Goal: Task Accomplishment & Management: Use online tool/utility

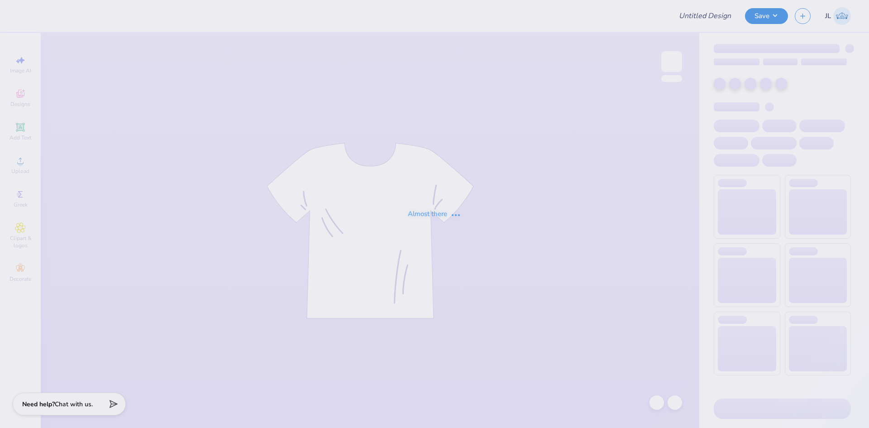
type input "PHI SIG Black Sweatpants 3"
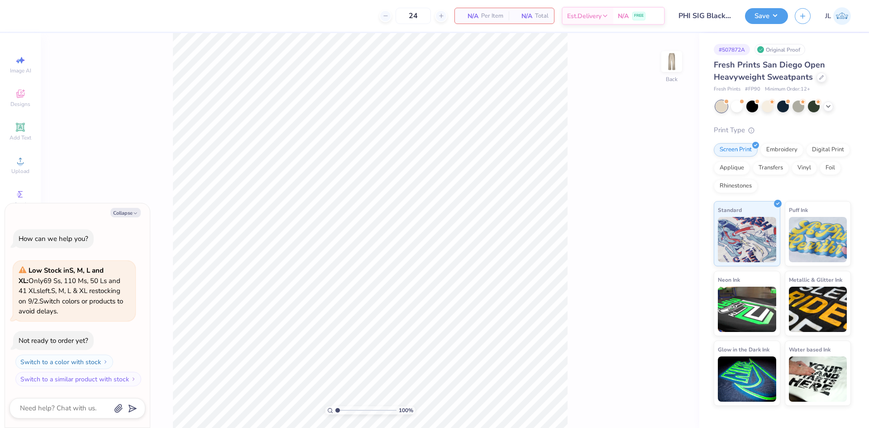
type textarea "x"
click at [124, 216] on button "Collapse" at bounding box center [125, 213] width 30 height 10
type textarea "x"
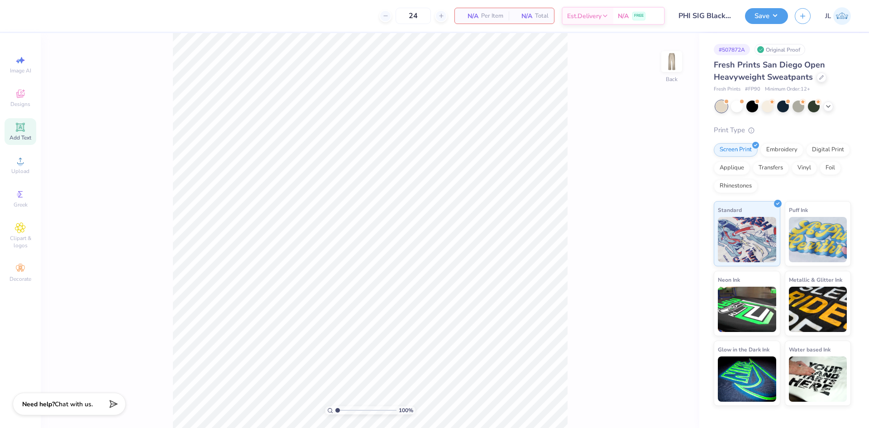
click at [24, 138] on span "Add Text" at bounding box center [21, 137] width 22 height 7
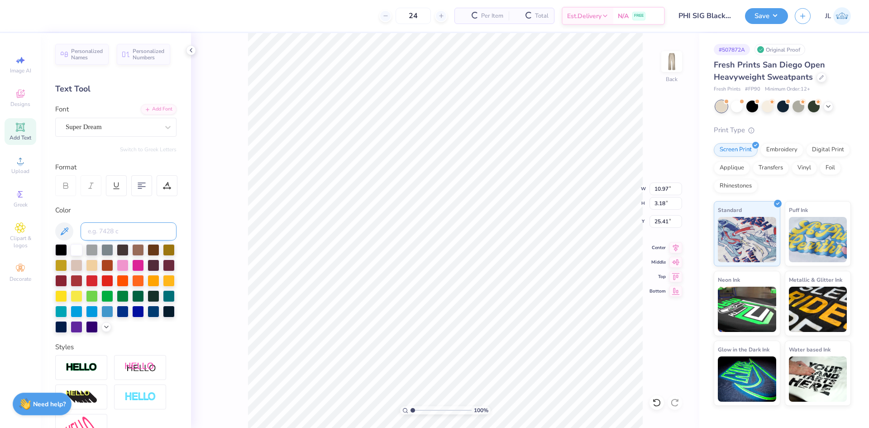
click at [123, 230] on input at bounding box center [129, 231] width 96 height 18
type input "pink"
type input "10.85"
type input "3.14"
type input "25.43"
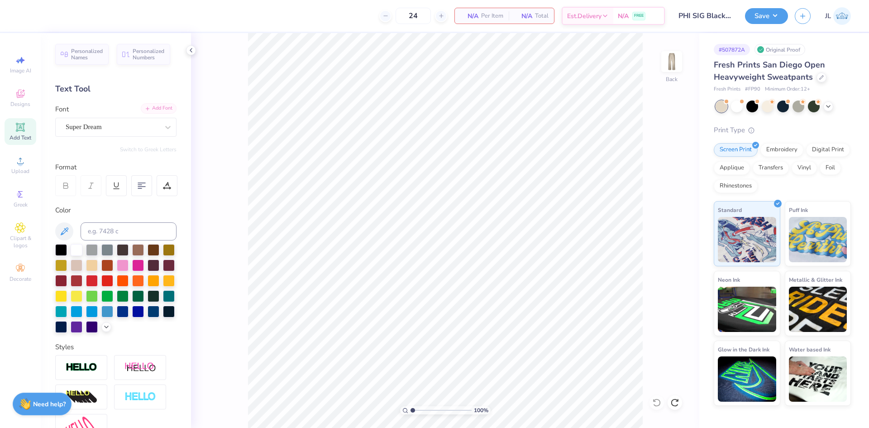
click at [155, 111] on div "Add Font" at bounding box center [159, 108] width 36 height 10
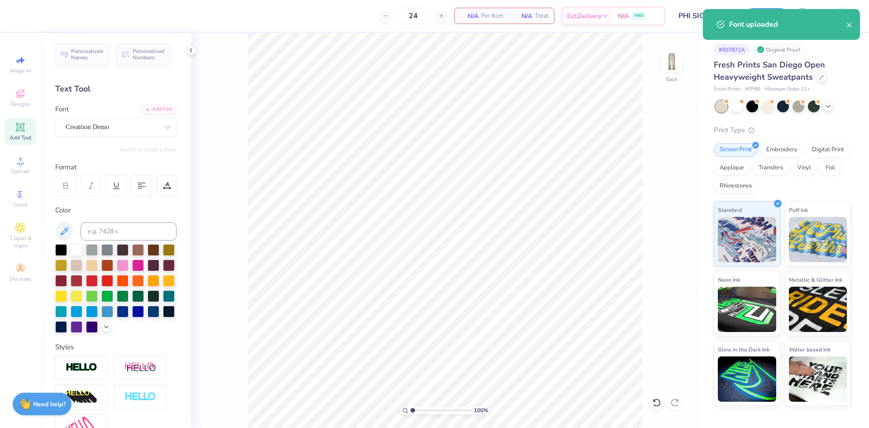
click at [26, 132] on div "Add Text" at bounding box center [21, 131] width 32 height 27
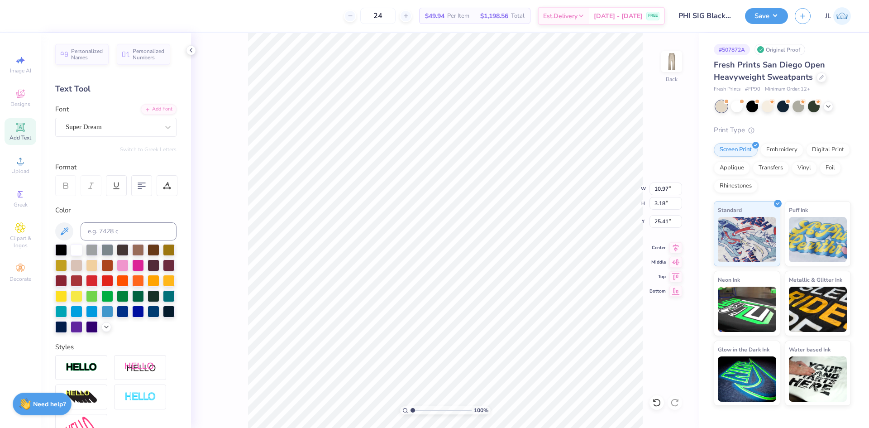
scroll to position [8, 1]
type textarea "Phi"
type input "6.31"
click at [112, 122] on div "Super Dream" at bounding box center [112, 127] width 95 height 14
drag, startPoint x: 112, startPoint y: 197, endPoint x: 124, endPoint y: 197, distance: 12.3
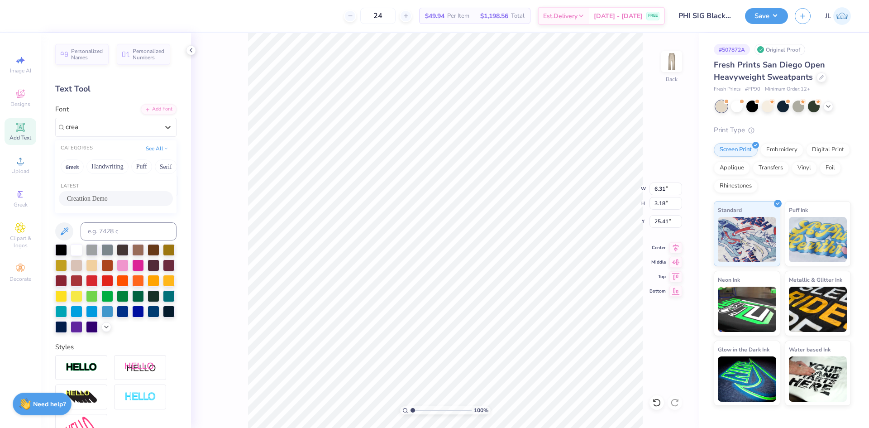
click at [111, 197] on div "Creattion Demo" at bounding box center [116, 199] width 98 height 10
type input "crea"
type input "5.87"
type input "3.72"
type input "20.24"
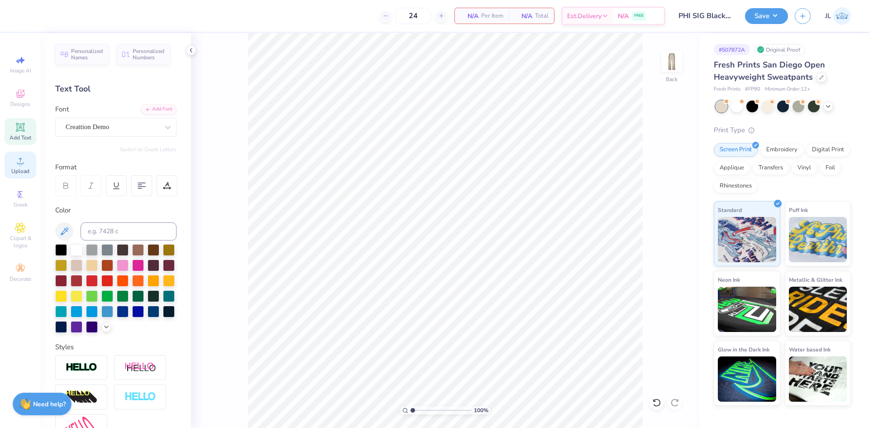
click at [25, 165] on icon at bounding box center [20, 160] width 11 height 11
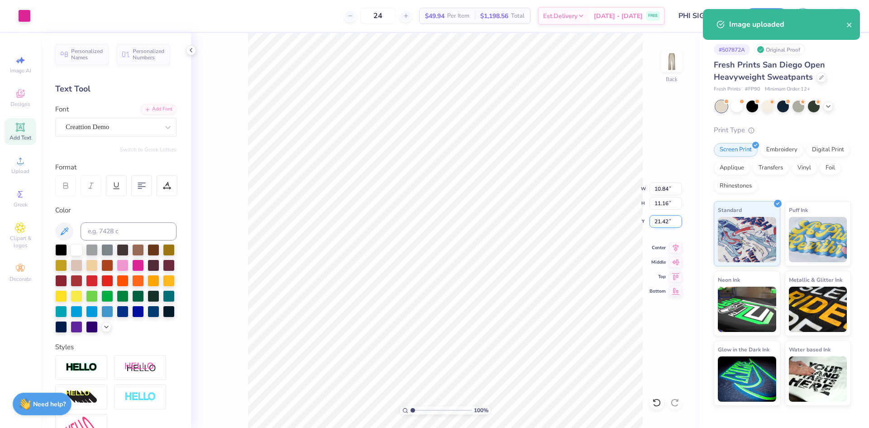
click at [658, 222] on input "21.42" at bounding box center [666, 221] width 33 height 13
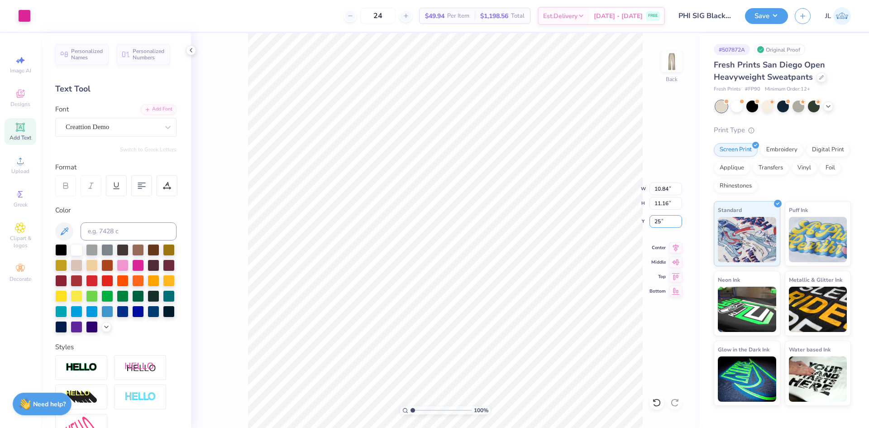
type input "25"
click at [660, 224] on input "21.42" at bounding box center [666, 221] width 33 height 13
type input "25.00"
click at [660, 190] on input "10.84" at bounding box center [666, 189] width 33 height 13
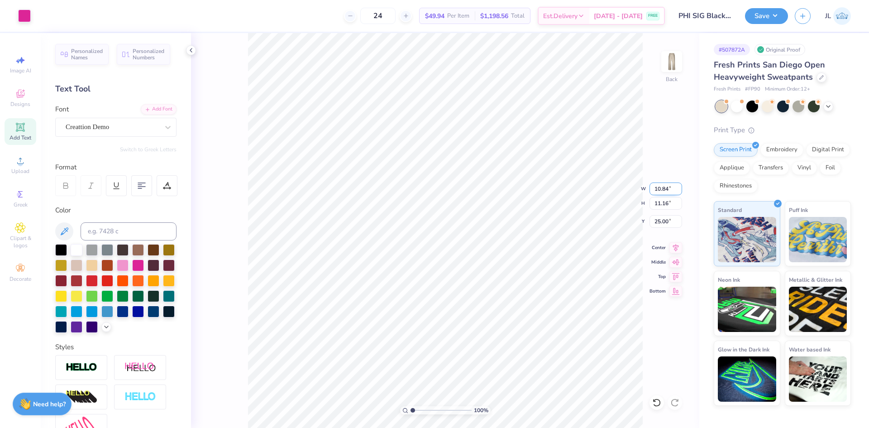
click at [660, 190] on input "10.84" at bounding box center [666, 189] width 33 height 13
type input "3.50"
type input "3.60"
type input "28.78"
click at [657, 225] on input "28.64" at bounding box center [666, 221] width 33 height 13
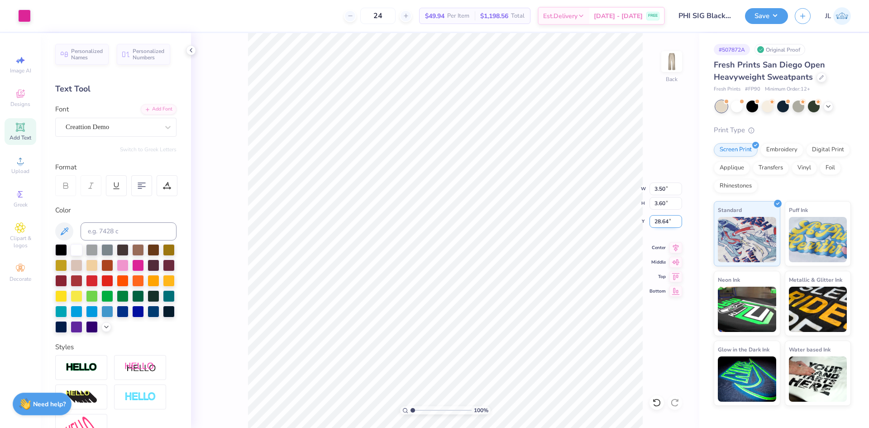
click at [657, 225] on input "28.64" at bounding box center [666, 221] width 33 height 13
type input "25.00"
click at [661, 225] on input "25.20" at bounding box center [666, 221] width 33 height 13
type input "25.00"
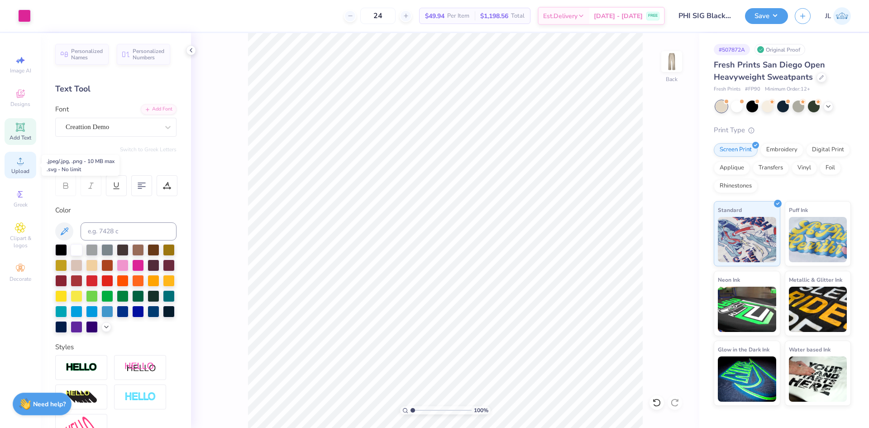
click at [20, 159] on icon at bounding box center [20, 161] width 6 height 6
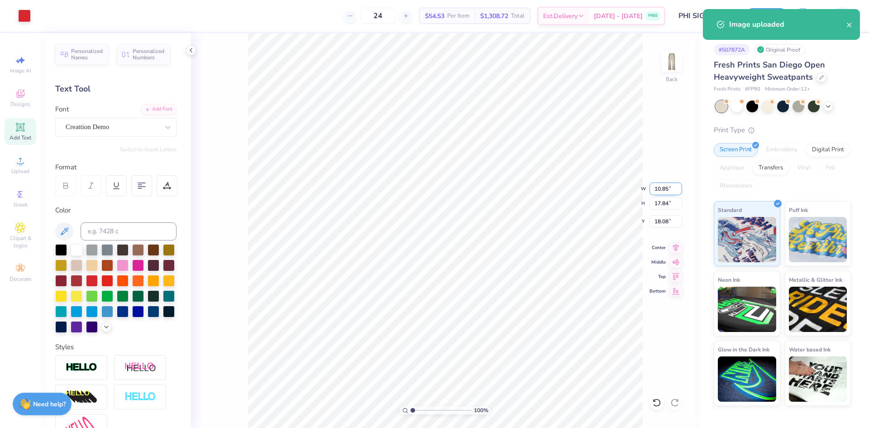
click at [661, 190] on input "10.85" at bounding box center [666, 189] width 33 height 13
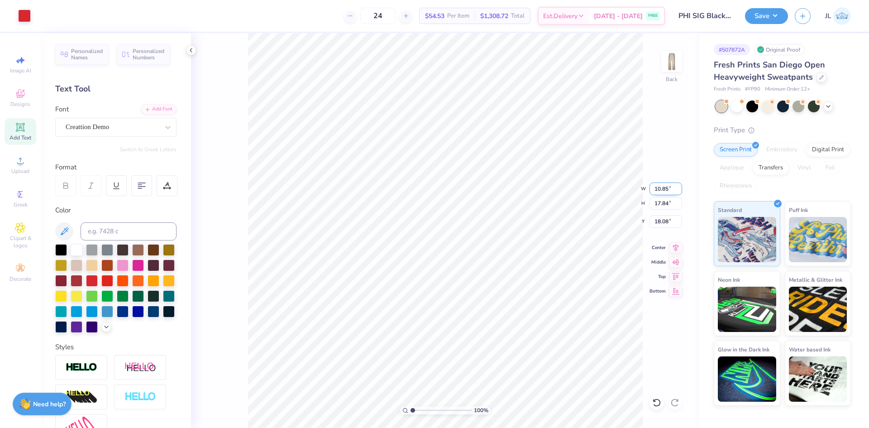
click at [661, 190] on input "10.85" at bounding box center [666, 189] width 33 height 13
click at [661, 219] on input "18.08" at bounding box center [666, 221] width 33 height 13
type input "3.00"
type input "4.93"
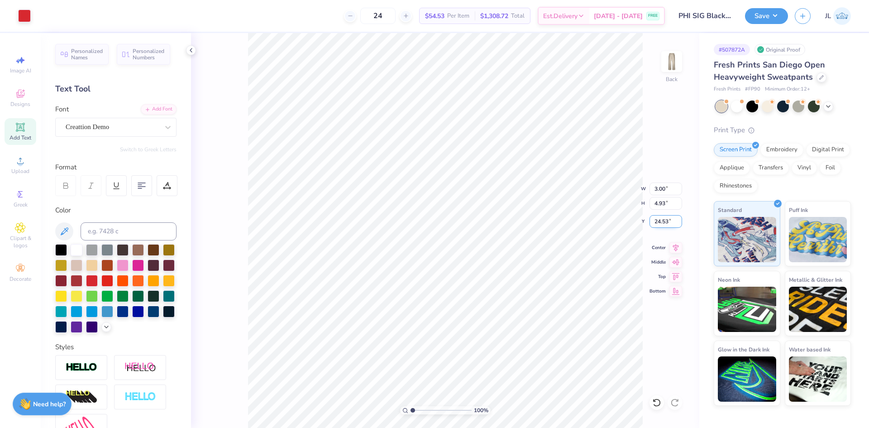
click at [661, 219] on input "24.53" at bounding box center [666, 221] width 33 height 13
type input "8.07"
type input "8.00"
click at [23, 138] on span "Add Text" at bounding box center [21, 137] width 22 height 7
type textarea "Phi"
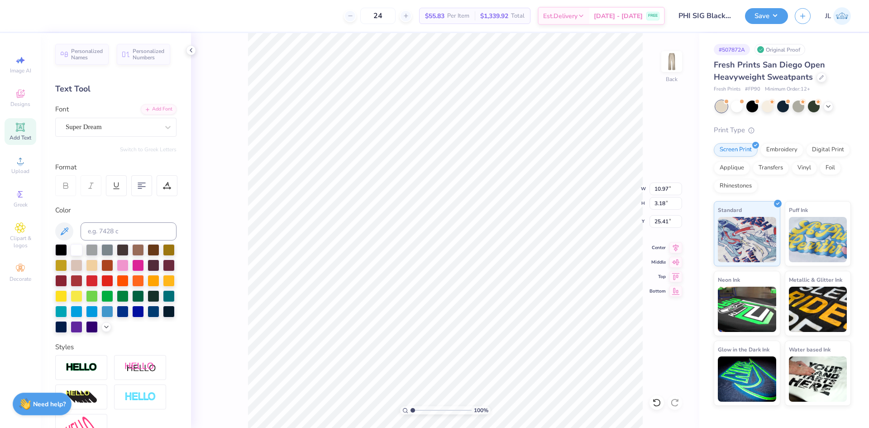
type input "6.31"
click at [111, 129] on div "Super Dream" at bounding box center [112, 127] width 95 height 14
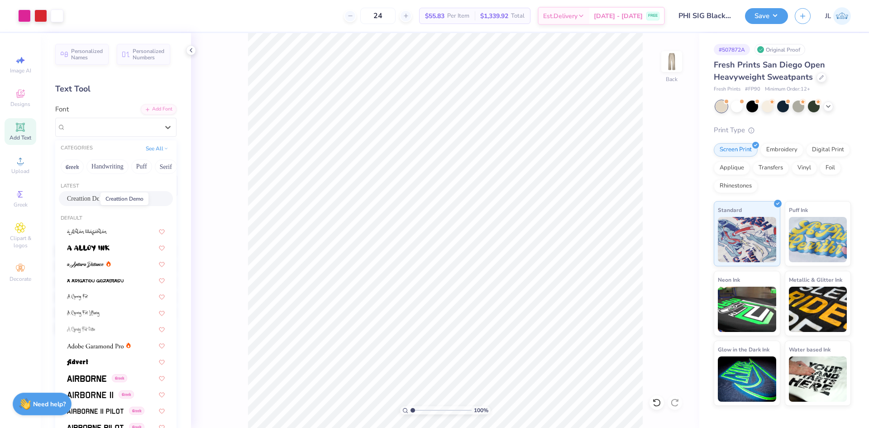
drag, startPoint x: 93, startPoint y: 202, endPoint x: 123, endPoint y: 201, distance: 29.9
click at [93, 201] on span "Creattion Demo" at bounding box center [87, 199] width 41 height 10
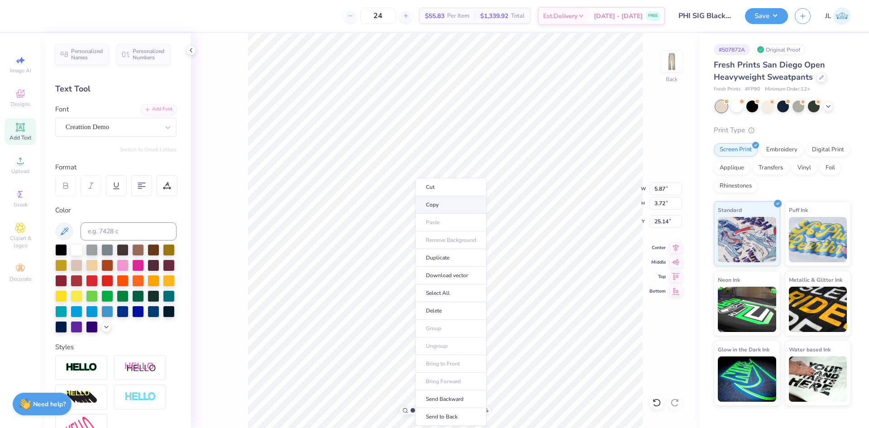
click at [449, 206] on li "Copy" at bounding box center [451, 205] width 71 height 18
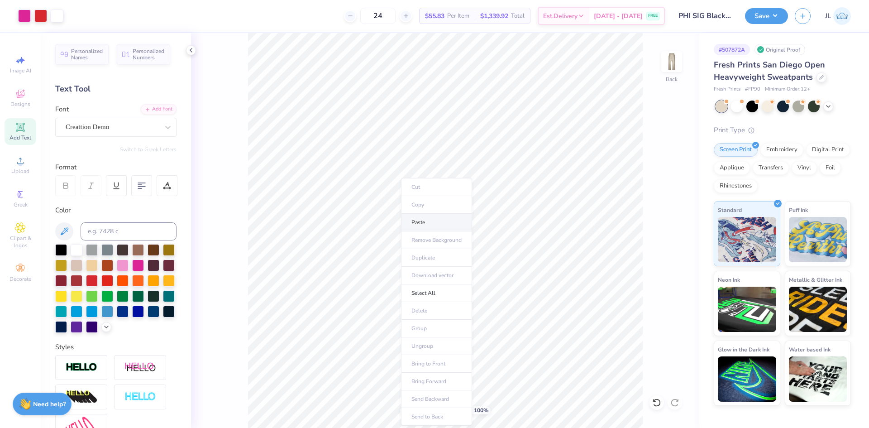
click at [434, 224] on li "Paste" at bounding box center [436, 223] width 71 height 18
type textarea "Sig"
type input "5.18"
type input "4.36"
type input "28.86"
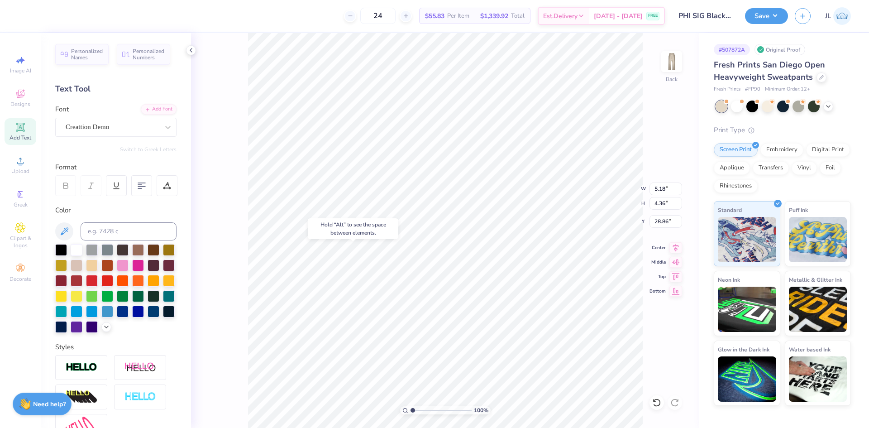
type input "5.87"
type input "8.08"
type input "25.14"
type input "3.12"
type input "4.30"
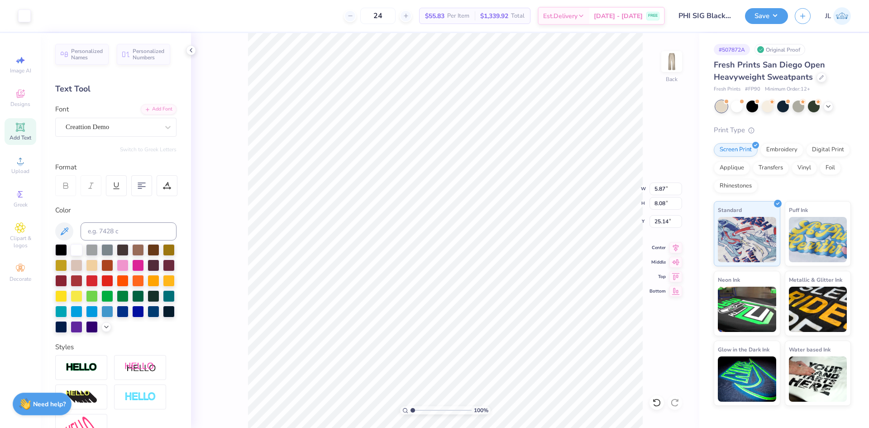
type input "28.92"
drag, startPoint x: 415, startPoint y: 411, endPoint x: 425, endPoint y: 411, distance: 10.0
type input "3.05"
click at [425, 411] on input "range" at bounding box center [441, 410] width 61 height 8
type input "25.40"
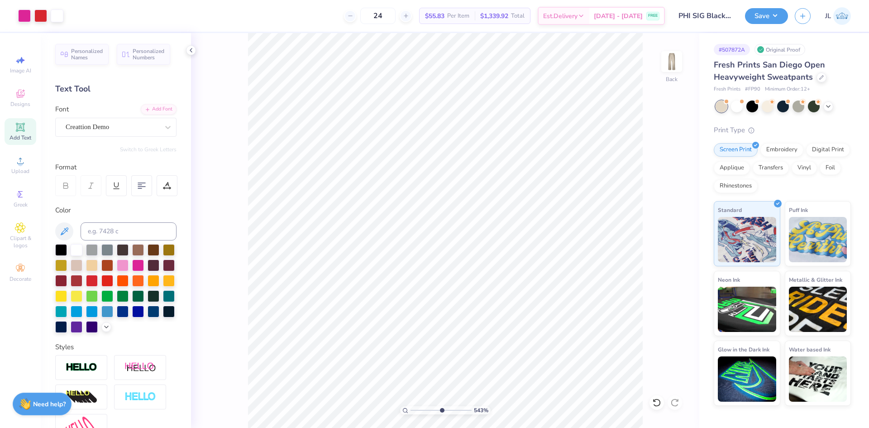
drag, startPoint x: 425, startPoint y: 409, endPoint x: 442, endPoint y: 407, distance: 16.5
type input "5.73"
click at [442, 407] on input "range" at bounding box center [441, 410] width 61 height 8
type input "25.00"
type input "24.82"
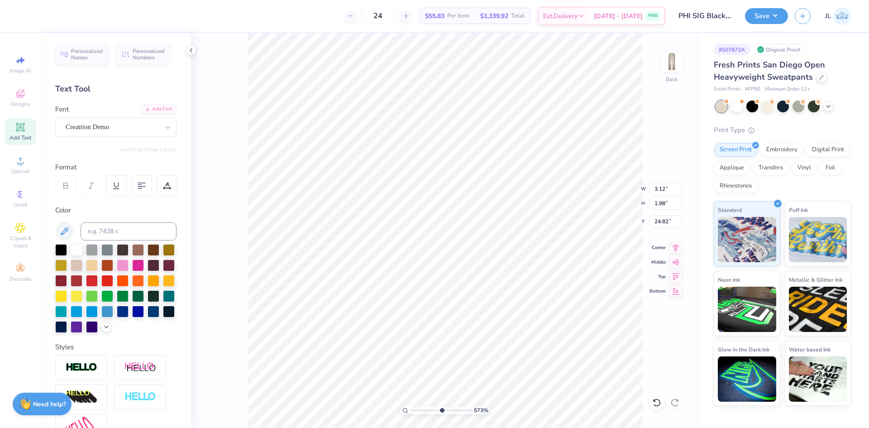
type input "2.85"
type input "1.80"
type input "25.00"
type input "2.76"
type input "2.32"
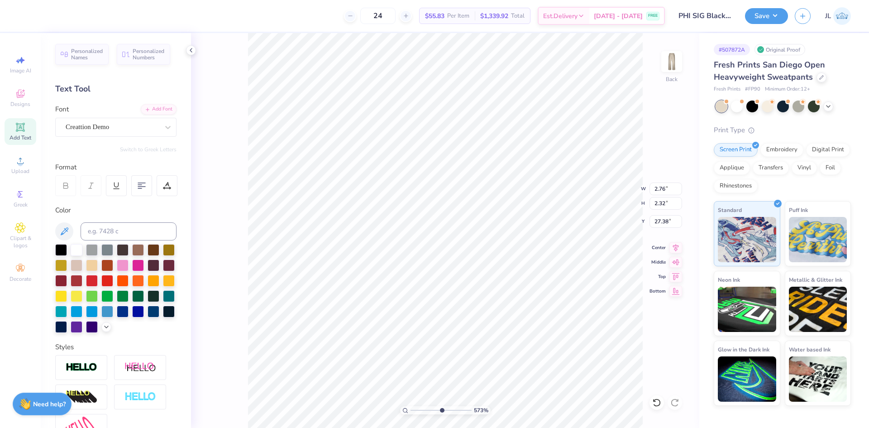
type input "26.40"
type input "2.60"
type input "2.19"
type input "2.52"
type input "2.12"
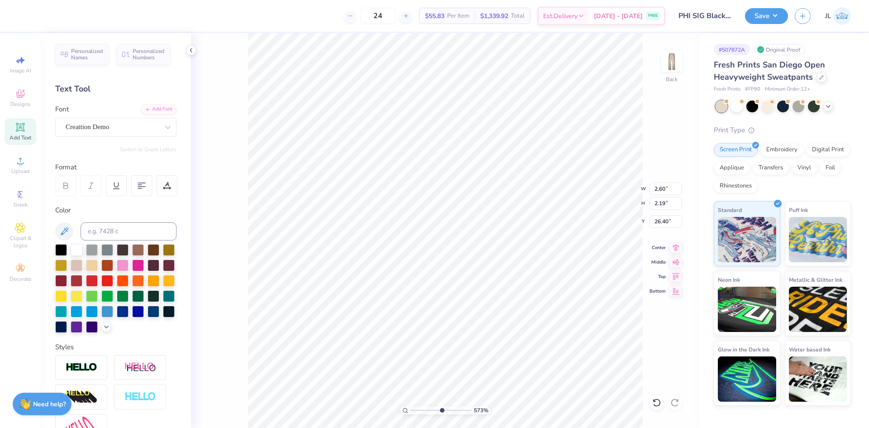
type input "26.47"
type input "3.51"
type input "3.59"
click at [520, 327] on li "Group" at bounding box center [509, 329] width 71 height 18
type input "25.01"
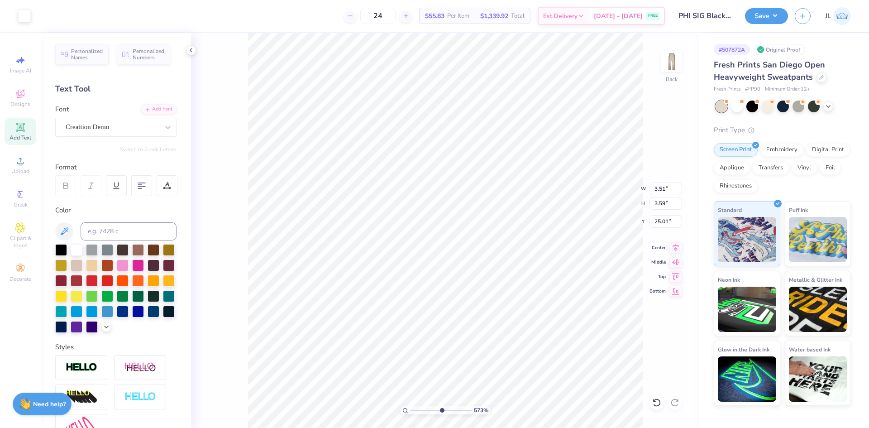
type input "3.50"
type input "3.60"
type input "25.00"
drag, startPoint x: 442, startPoint y: 409, endPoint x: 399, endPoint y: 408, distance: 42.1
type input "1"
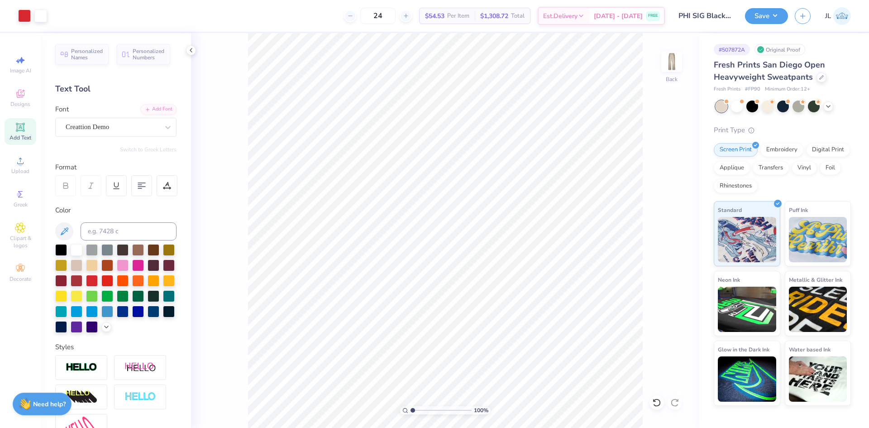
click at [411, 408] on input "range" at bounding box center [441, 410] width 61 height 8
click at [101, 227] on input at bounding box center [129, 231] width 96 height 18
type input "pink"
click at [146, 231] on input at bounding box center [129, 231] width 96 height 18
type input "pink"
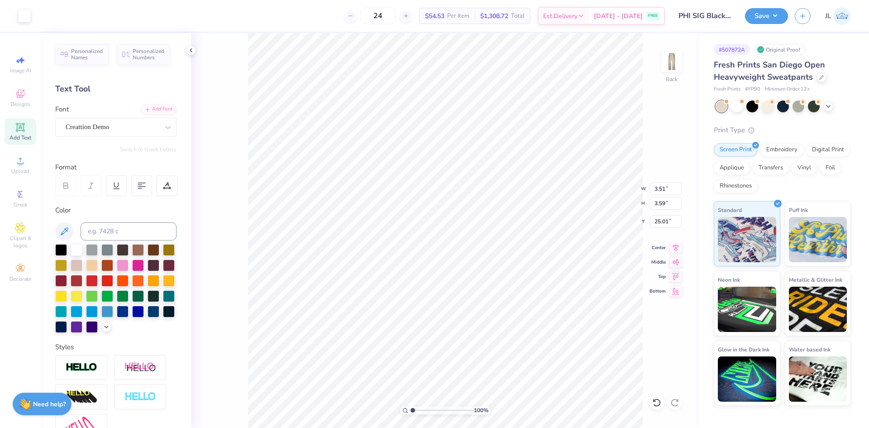
type input "25.21"
click at [30, 20] on div at bounding box center [24, 15] width 13 height 13
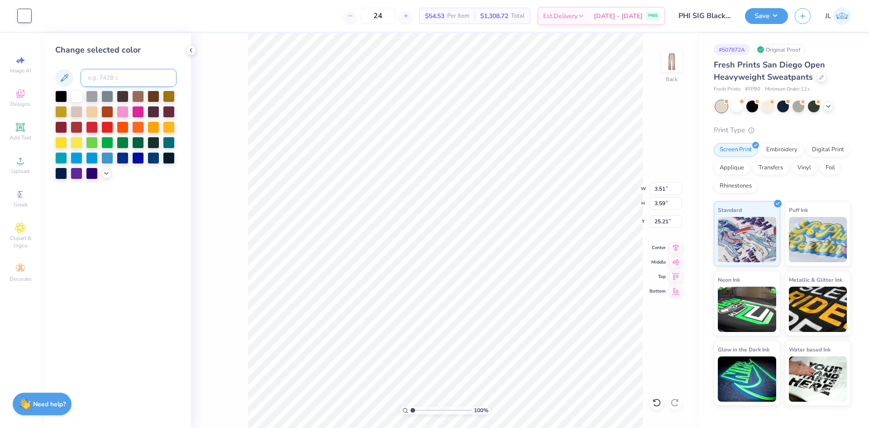
click at [130, 83] on input at bounding box center [129, 78] width 96 height 18
type input "pink"
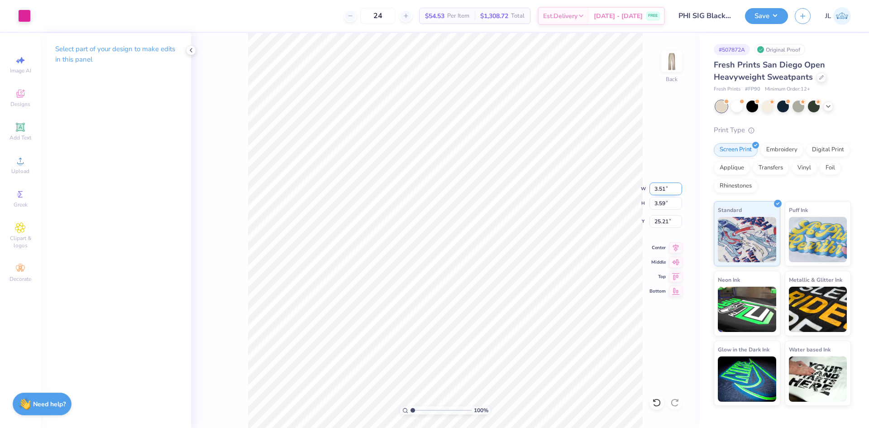
click at [661, 188] on input "3.51" at bounding box center [666, 189] width 33 height 13
type input "3.50"
type input "3.58"
click at [657, 223] on input "25.21" at bounding box center [666, 221] width 33 height 13
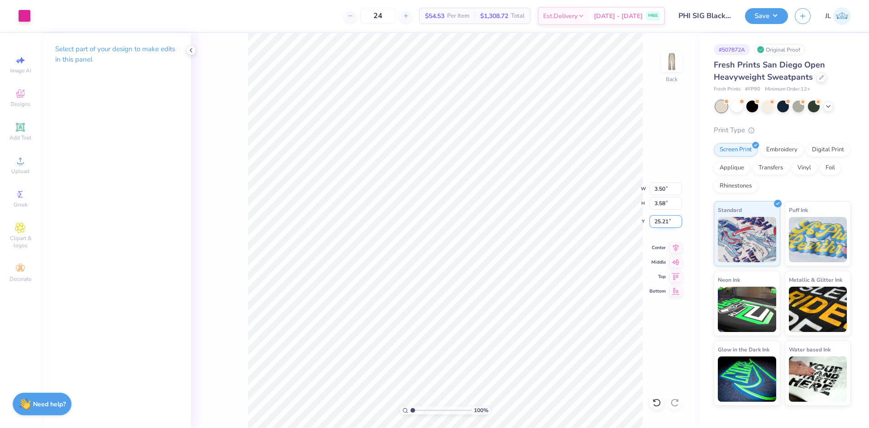
click at [657, 223] on input "25.21" at bounding box center [666, 221] width 33 height 13
type input "25.00"
type input "3.00"
type input "4.93"
type input "8.00"
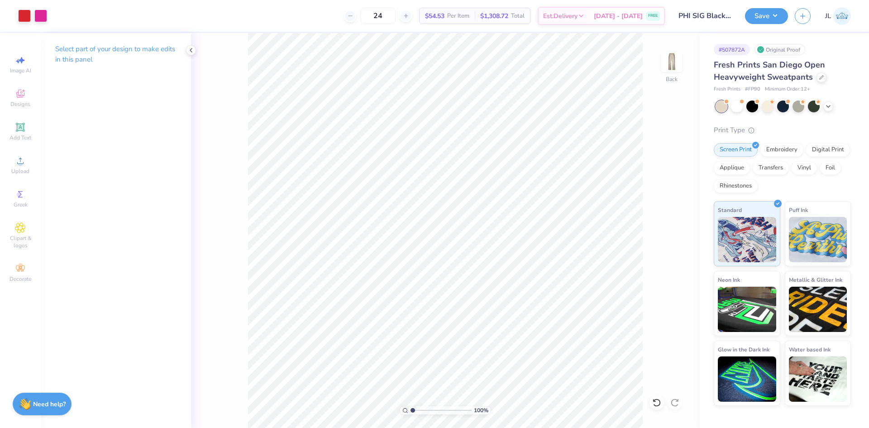
click at [291, 16] on div "24 $54.53 Per Item $1,308.72 Total Est. Delivery Aug 27 - 30 FREE" at bounding box center [359, 16] width 611 height 32
type input "3.50"
type input "3.58"
type input "25.00"
click at [309, 14] on div "24 $54.53 Per Item $1,308.72 Total Est. Delivery Aug 27 - 30 FREE" at bounding box center [359, 16] width 611 height 32
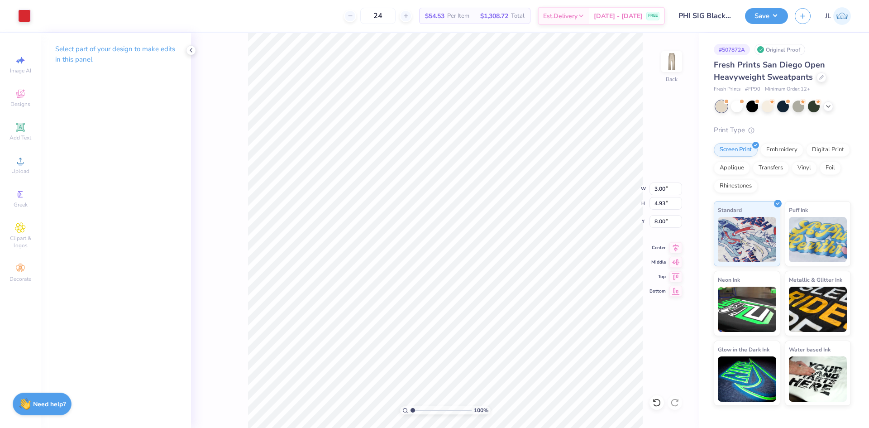
type input "3.50"
type input "3.58"
type input "25.00"
click at [774, 19] on button "Save" at bounding box center [766, 15] width 43 height 16
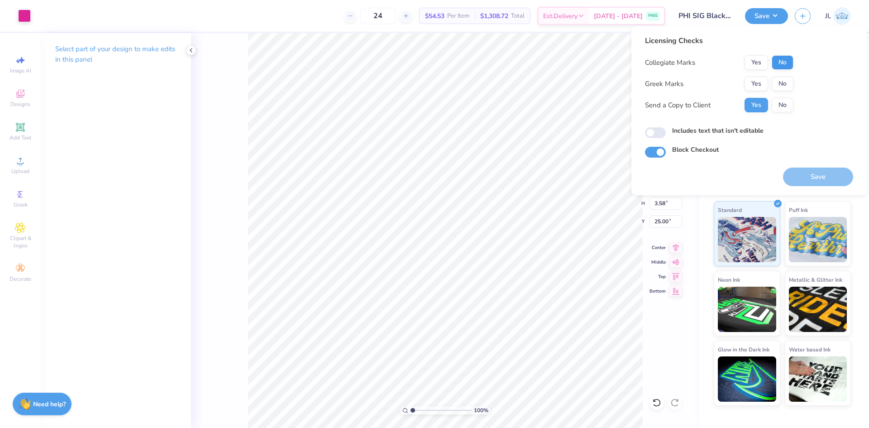
click at [782, 69] on div "Collegiate Marks Yes No Greek Marks Yes No Send a Copy to Client Yes No" at bounding box center [719, 83] width 149 height 57
click at [755, 88] on button "Yes" at bounding box center [757, 84] width 24 height 14
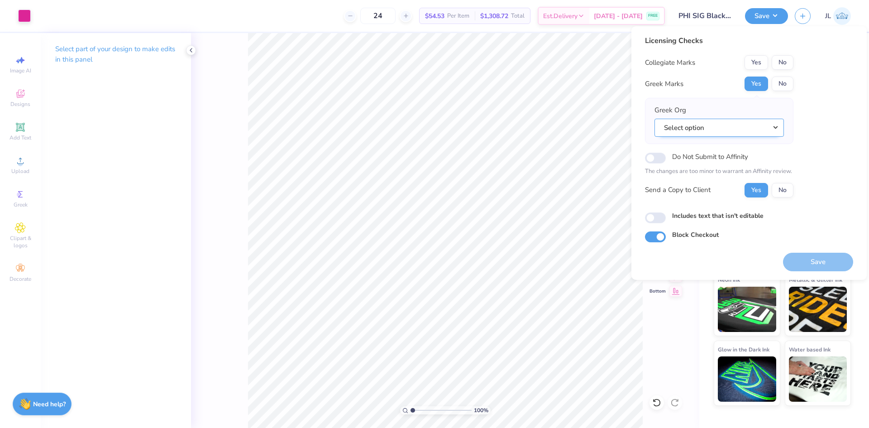
click at [749, 131] on button "Select option" at bounding box center [720, 128] width 130 height 19
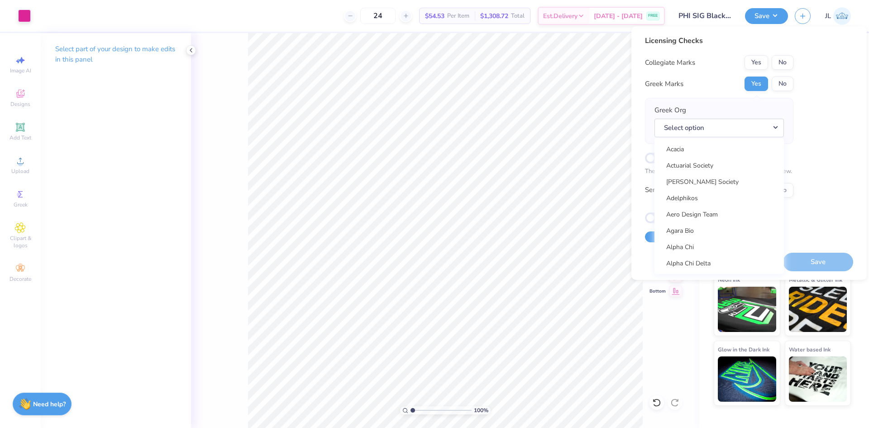
click at [810, 139] on div "Licensing Checks Collegiate Marks Yes No Greek Marks Yes No Greek Org Select op…" at bounding box center [749, 138] width 208 height 207
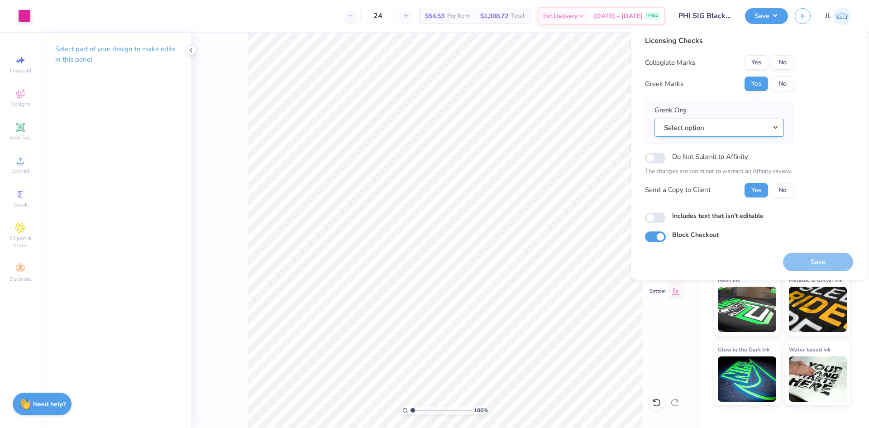
click at [699, 128] on button "Select option" at bounding box center [720, 128] width 130 height 19
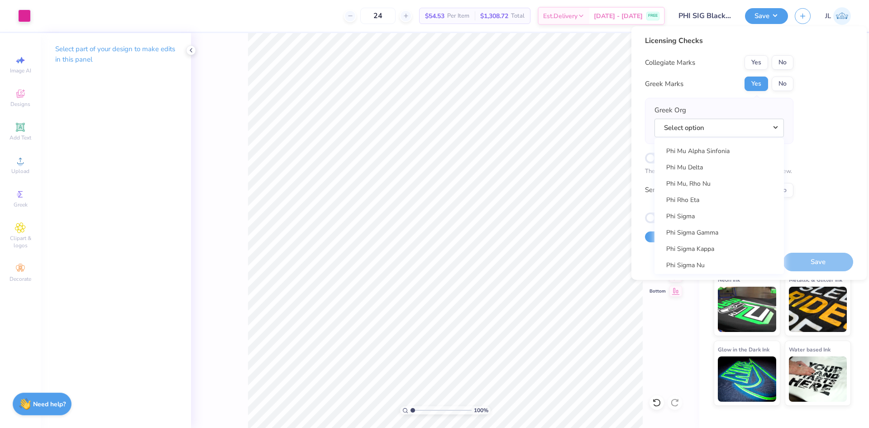
scroll to position [4936, 0]
click at [697, 213] on link "Phi Sigma" at bounding box center [719, 218] width 122 height 15
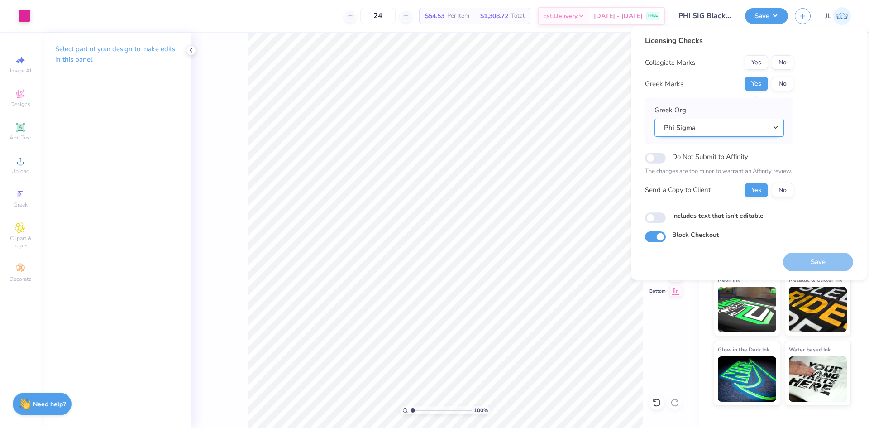
click at [744, 131] on button "Phi Sigma" at bounding box center [720, 128] width 130 height 19
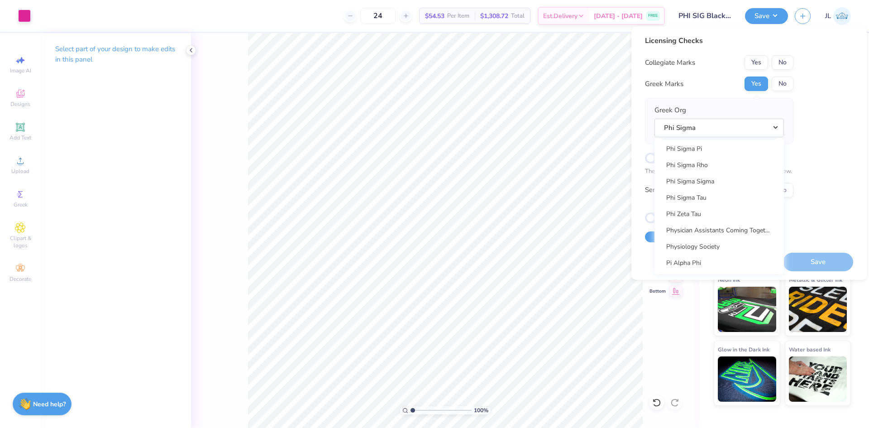
scroll to position [5072, 0]
click at [702, 185] on link "Phi Sigma Sigma" at bounding box center [719, 180] width 122 height 15
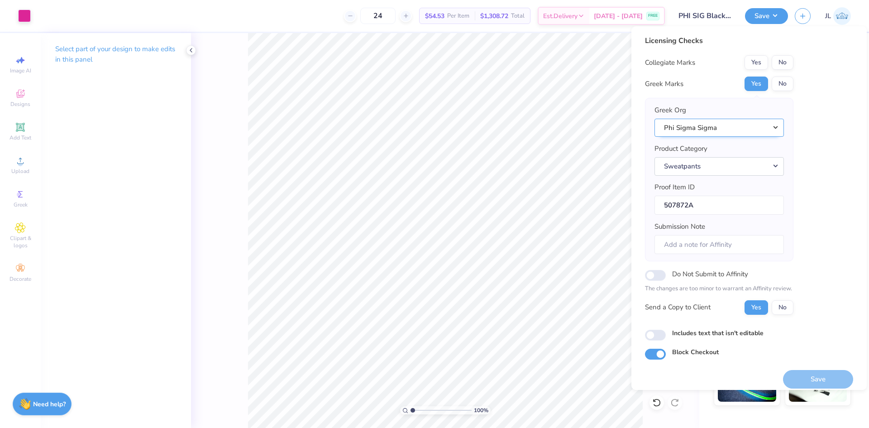
click at [711, 125] on button "Phi Sigma Sigma" at bounding box center [720, 128] width 130 height 19
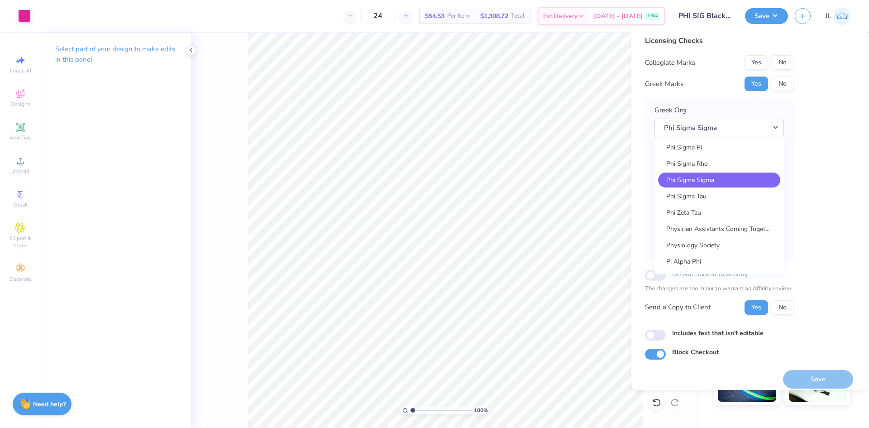
click at [804, 163] on div "Licensing Checks Collegiate Marks Yes No Greek Marks Yes No Greek Org Phi Sigma…" at bounding box center [749, 197] width 208 height 324
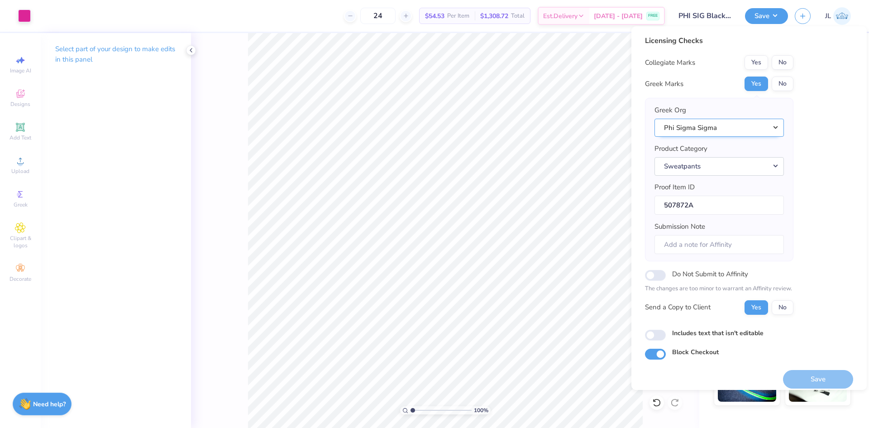
click at [738, 129] on button "Phi Sigma Sigma" at bounding box center [720, 128] width 130 height 19
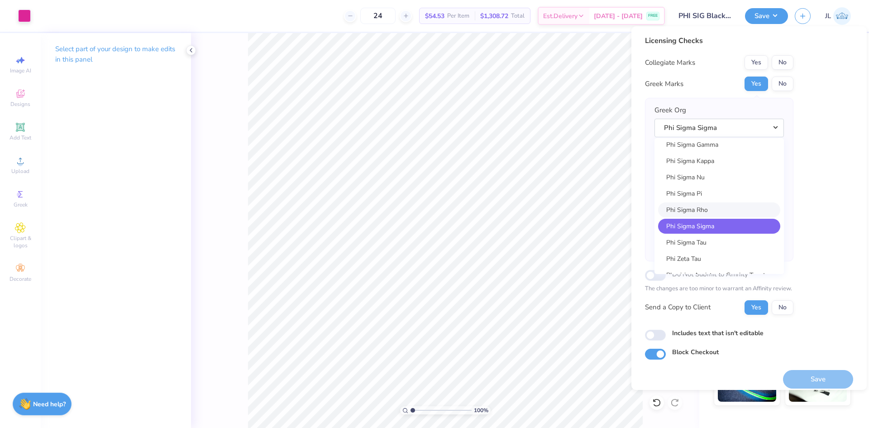
scroll to position [5027, 0]
click at [707, 225] on link "Phi Sigma Sigma" at bounding box center [719, 225] width 122 height 15
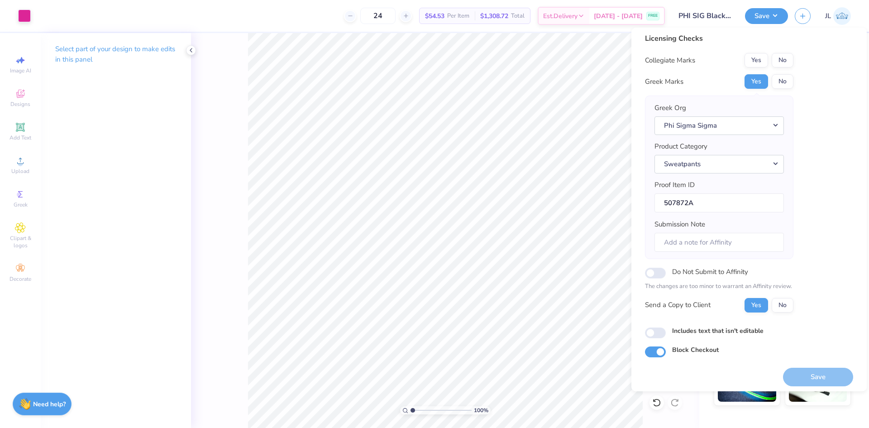
scroll to position [7, 0]
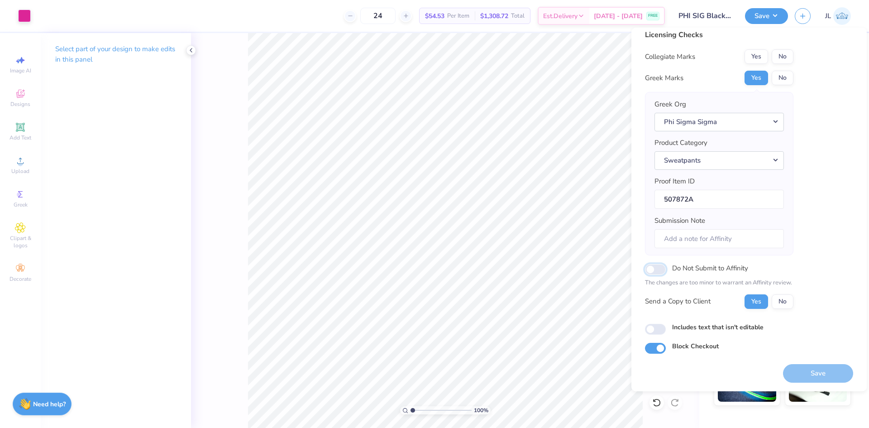
click at [652, 272] on input "Do Not Submit to Affinity" at bounding box center [655, 269] width 21 height 11
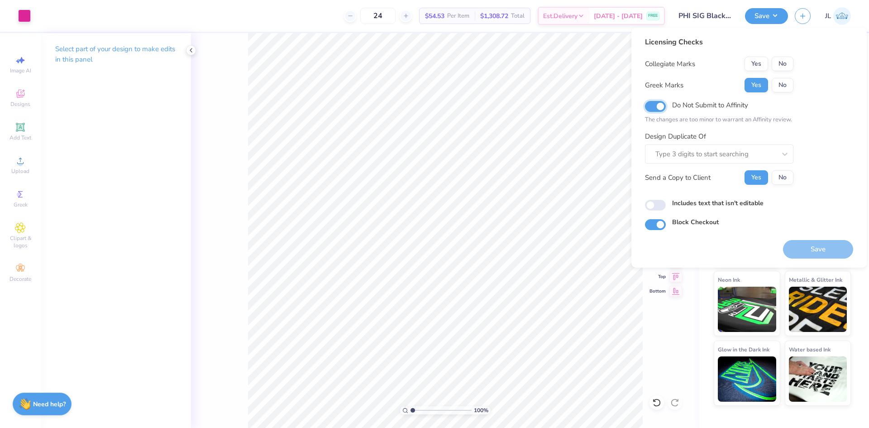
click at [648, 104] on input "Do Not Submit to Affinity" at bounding box center [655, 106] width 21 height 11
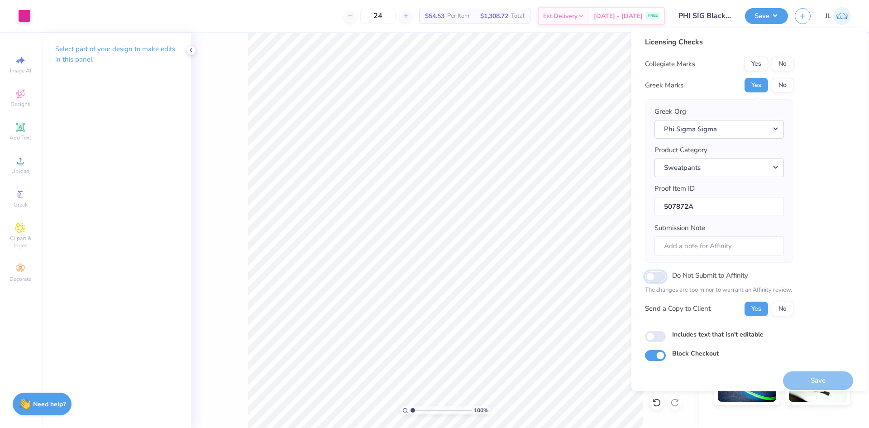
click at [653, 280] on input "Do Not Submit to Affinity" at bounding box center [655, 276] width 21 height 11
checkbox input "true"
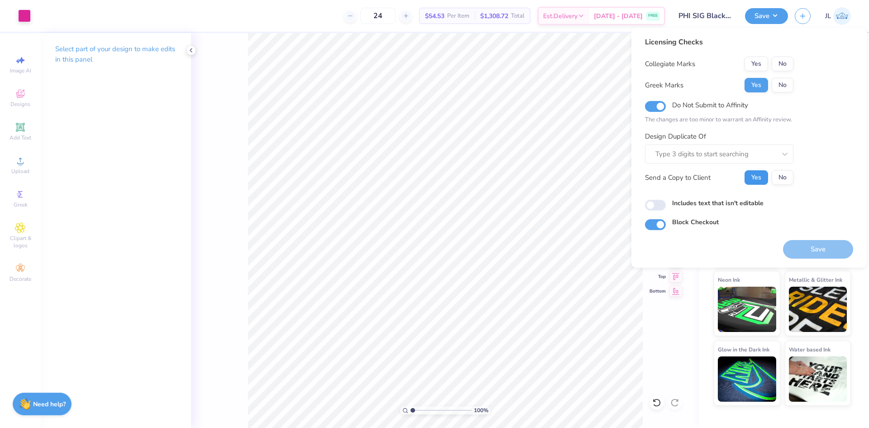
click at [756, 176] on button "Yes" at bounding box center [757, 177] width 24 height 14
click at [651, 205] on input "Includes text that isn't editable" at bounding box center [655, 205] width 21 height 11
click at [663, 204] on input "Includes text that isn't editable" at bounding box center [655, 205] width 21 height 11
click at [657, 206] on input "Includes text that isn't editable" at bounding box center [655, 205] width 21 height 11
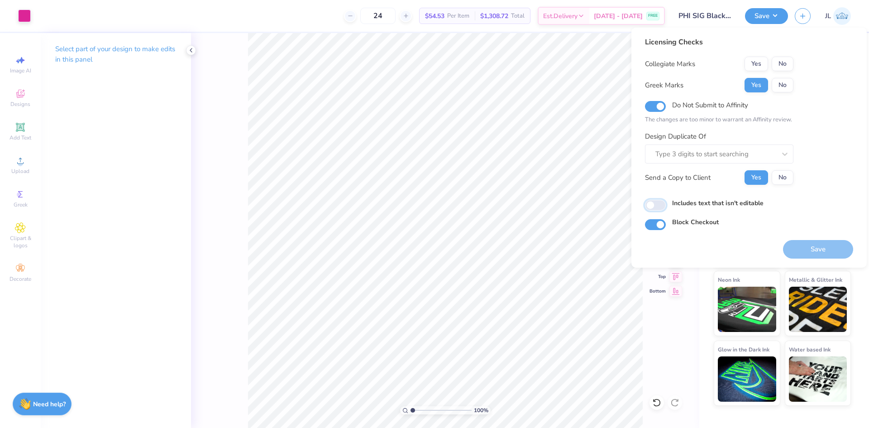
checkbox input "false"
click at [786, 67] on button "No" at bounding box center [783, 64] width 22 height 14
click at [657, 106] on input "Do Not Submit to Affinity" at bounding box center [655, 106] width 21 height 11
checkbox input "false"
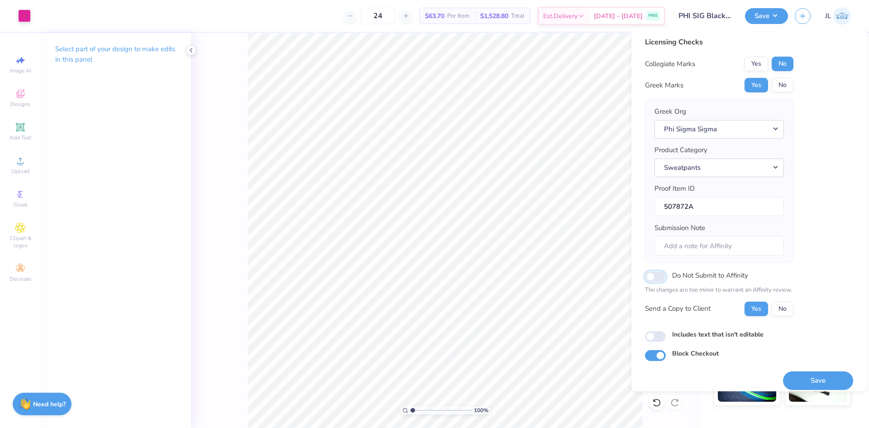
scroll to position [7, 0]
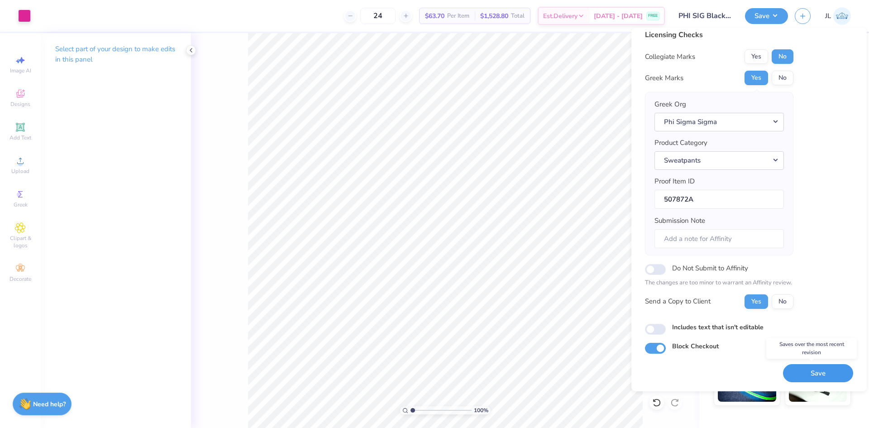
click at [805, 367] on button "Save" at bounding box center [818, 373] width 70 height 19
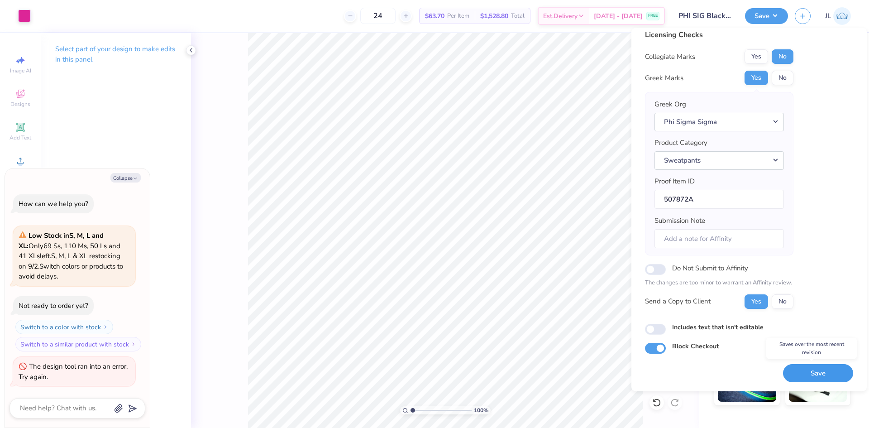
click at [814, 371] on button "Save" at bounding box center [818, 373] width 70 height 19
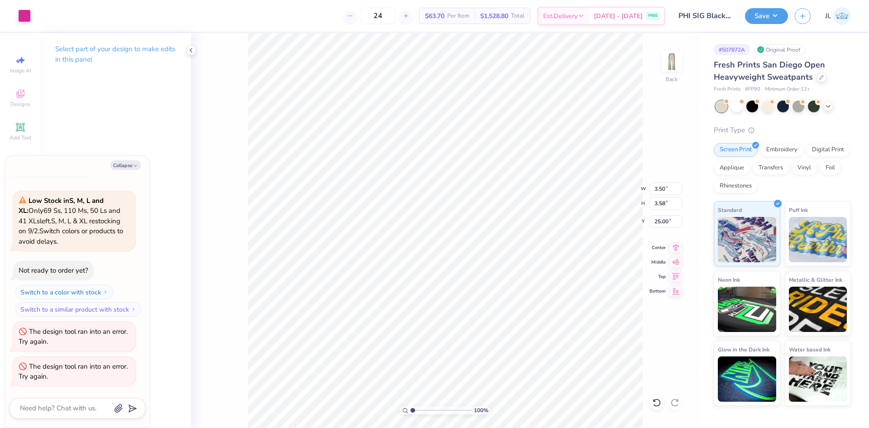
type textarea "x"
type input "3.00"
type input "4.93"
type input "8.00"
click at [133, 167] on icon "button" at bounding box center [135, 165] width 5 height 5
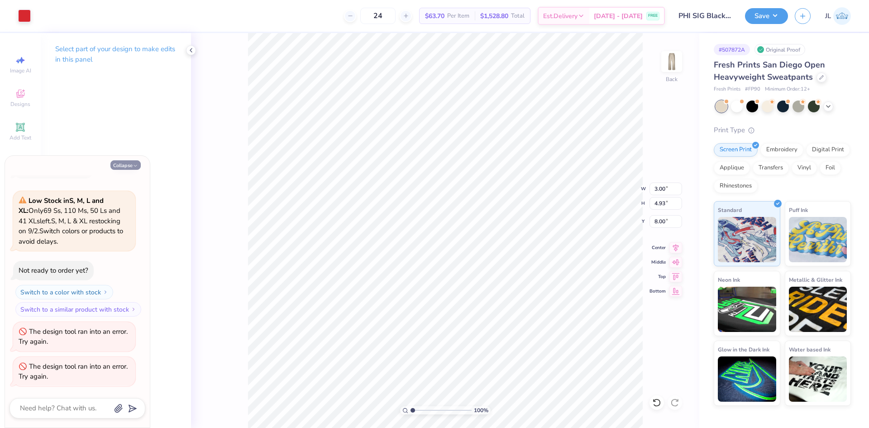
type textarea "x"
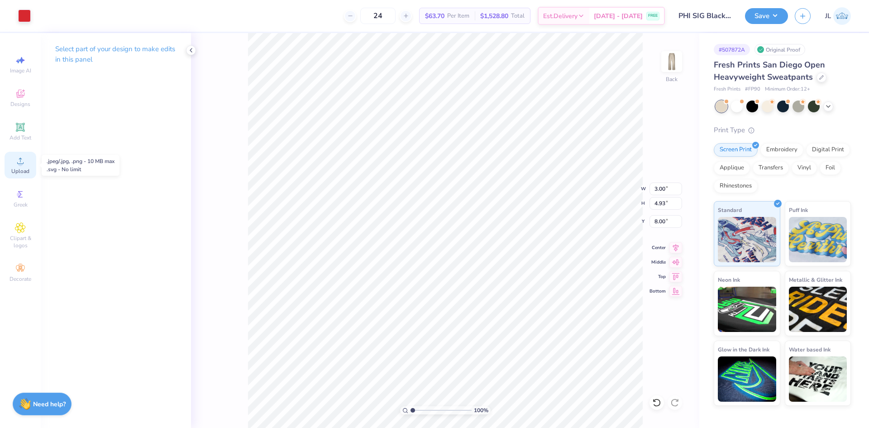
click at [20, 165] on circle at bounding box center [20, 163] width 5 height 5
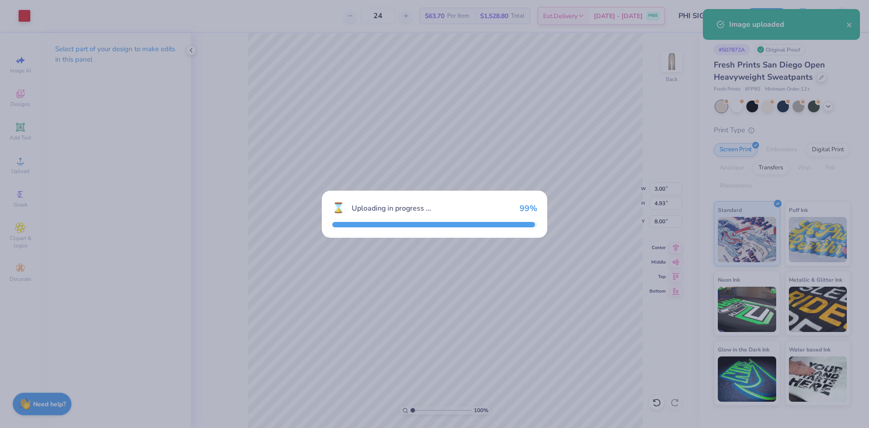
type input "10.85"
type input "17.84"
type input "18.08"
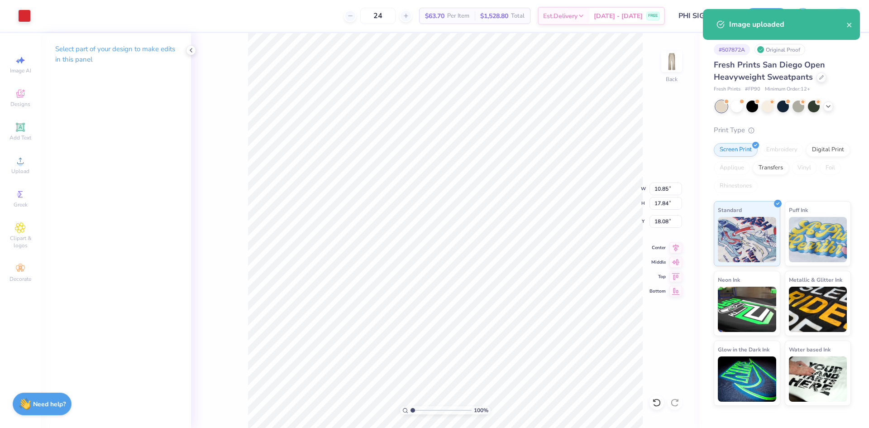
type input "3.00"
type input "4.93"
type input "8.00"
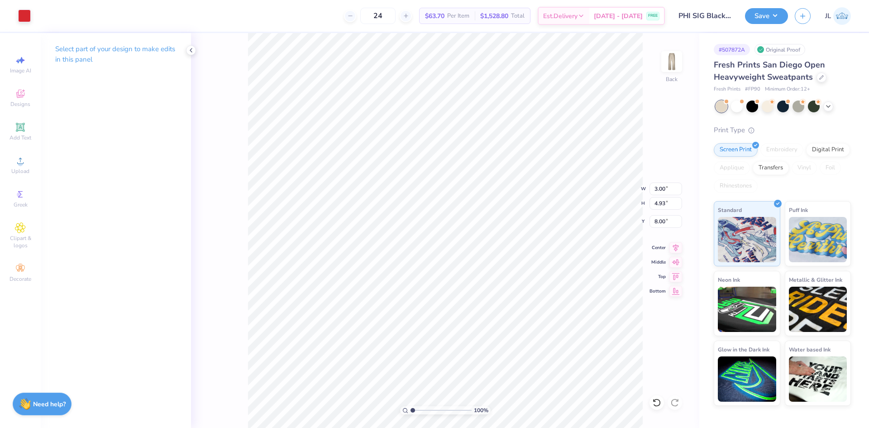
type input "10.85"
type input "17.84"
type input "18.08"
click at [653, 186] on input "10.85" at bounding box center [666, 189] width 33 height 13
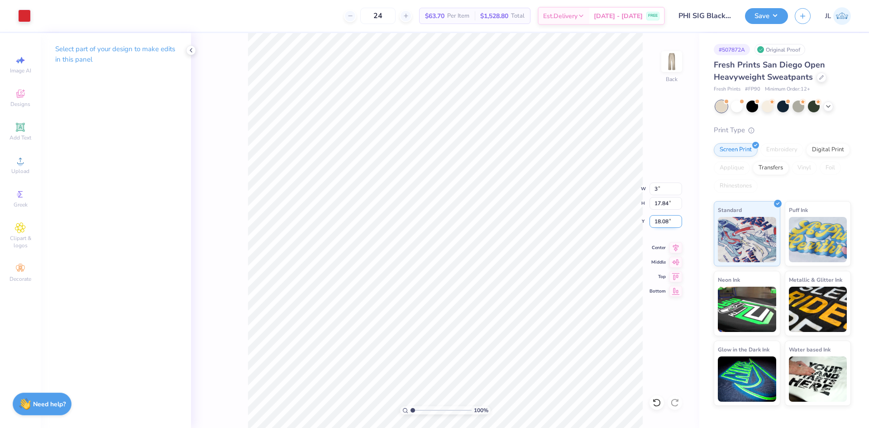
click at [658, 220] on input "18.08" at bounding box center [666, 221] width 33 height 13
type input "3.00"
type input "4.93"
click at [658, 219] on input "24.53" at bounding box center [666, 221] width 33 height 13
click at [660, 223] on input "24.53" at bounding box center [666, 221] width 33 height 13
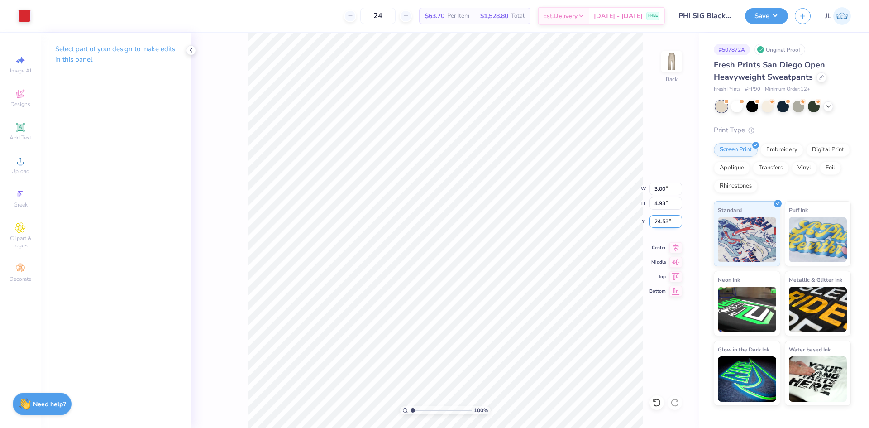
click at [660, 223] on input "24.53" at bounding box center [666, 221] width 33 height 13
type input "8.00"
type input "1.63"
click at [417, 407] on input "range" at bounding box center [441, 410] width 61 height 8
type input "8.13"
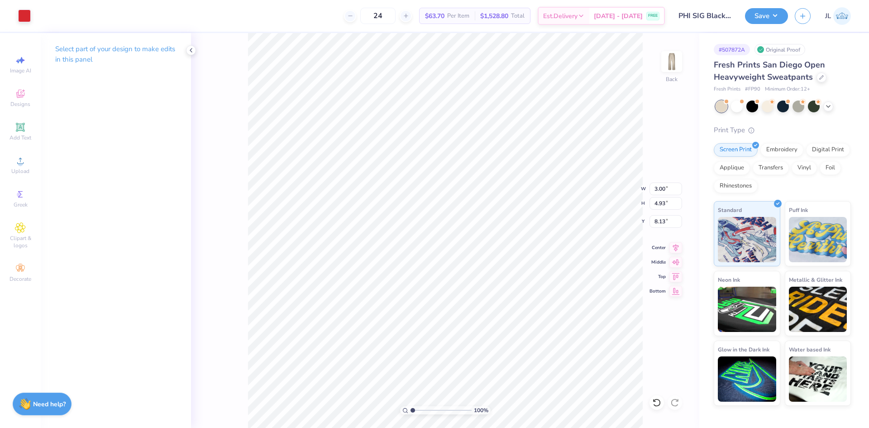
drag, startPoint x: 416, startPoint y: 409, endPoint x: 397, endPoint y: 406, distance: 19.4
type input "1"
click at [411, 406] on input "range" at bounding box center [441, 410] width 61 height 8
click at [774, 14] on button "Save" at bounding box center [766, 15] width 43 height 16
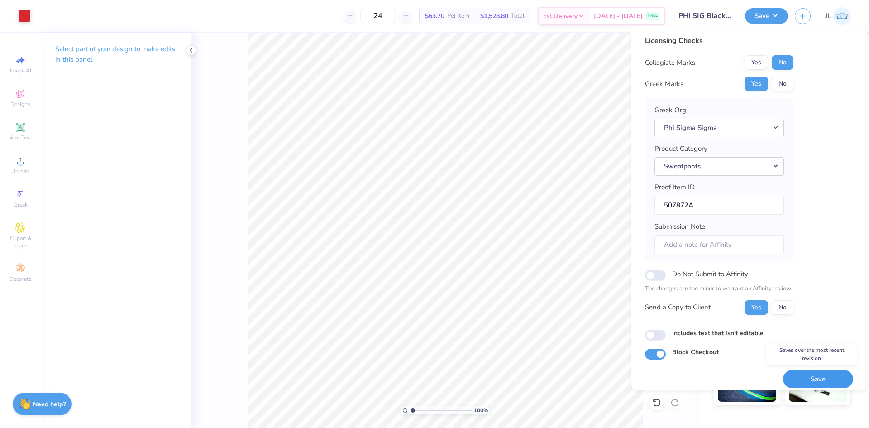
click at [807, 378] on button "Save" at bounding box center [818, 379] width 70 height 19
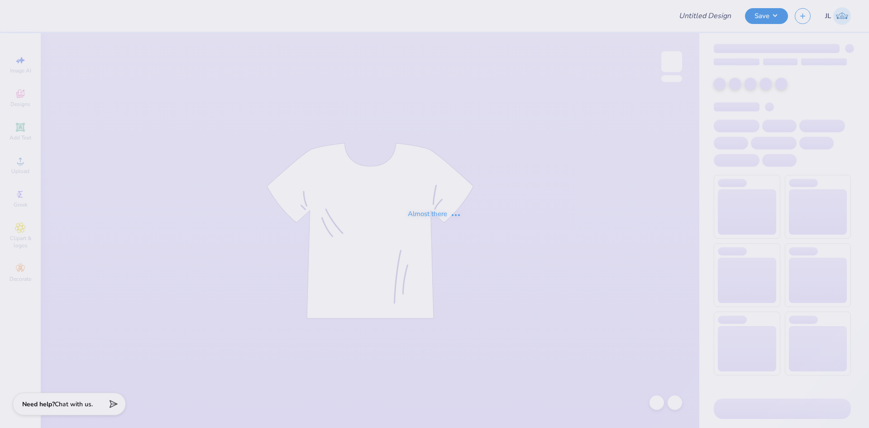
type input "Jordan Guancione : The University of Kentucky"
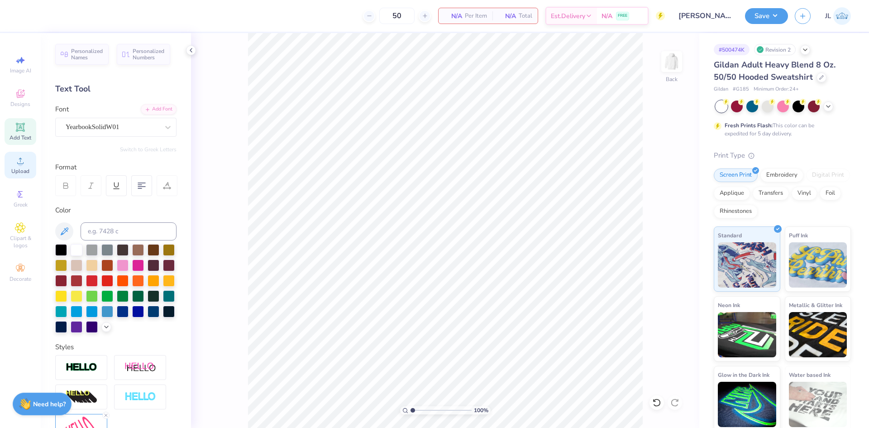
click at [19, 162] on circle at bounding box center [20, 163] width 5 height 5
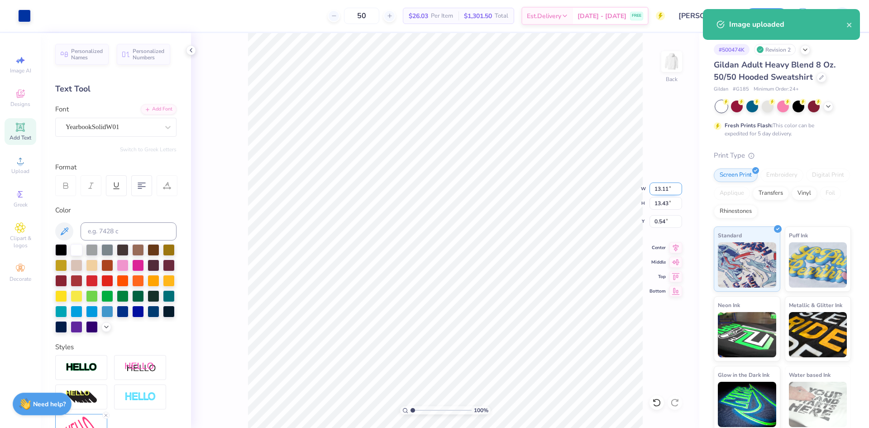
click at [663, 187] on input "13.11" at bounding box center [666, 189] width 33 height 13
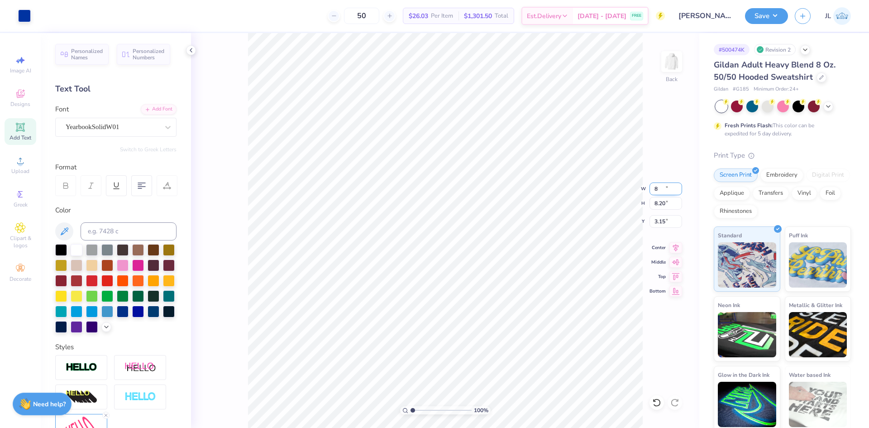
type input "8.00"
type input "8.20"
click at [662, 222] on input "3.15" at bounding box center [666, 221] width 33 height 13
type input "3.00"
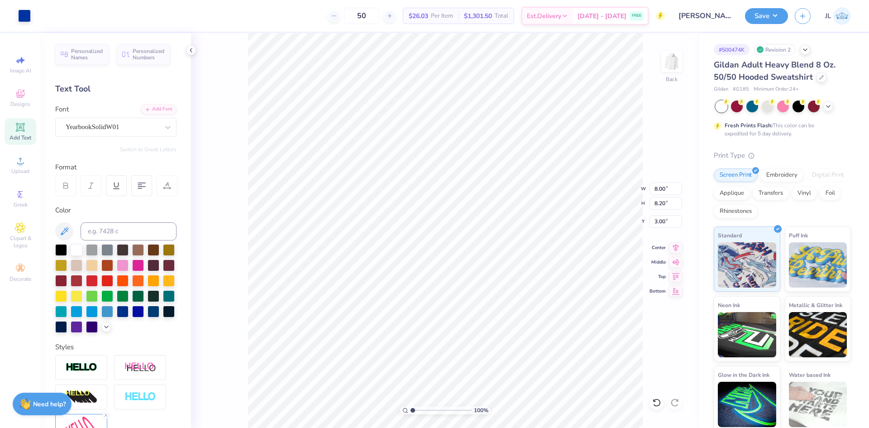
click at [648, 124] on div "100 % Back W 8.00 8.00 " H 8.20 8.20 " Y 3.00 3.00 " Center Middle Top Bottom" at bounding box center [445, 230] width 509 height 395
click at [775, 17] on button "Save" at bounding box center [766, 15] width 43 height 16
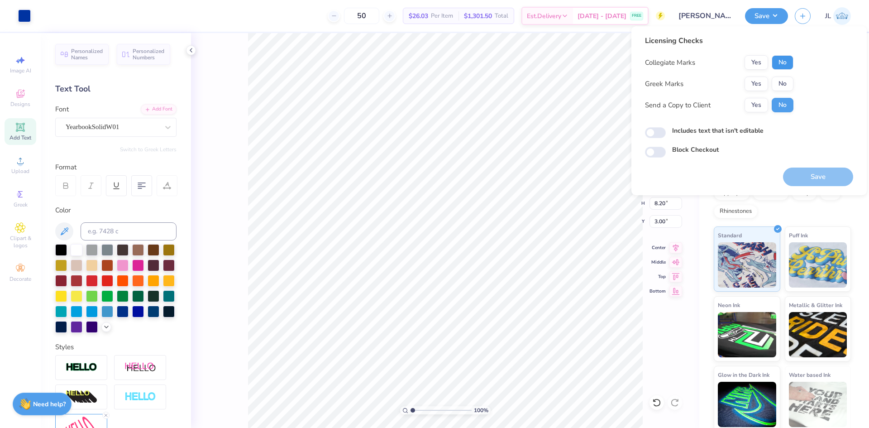
click at [785, 66] on button "No" at bounding box center [783, 62] width 22 height 14
click at [785, 84] on button "No" at bounding box center [783, 84] width 22 height 14
click at [762, 106] on button "Yes" at bounding box center [757, 105] width 24 height 14
click at [817, 181] on button "Save" at bounding box center [818, 177] width 70 height 19
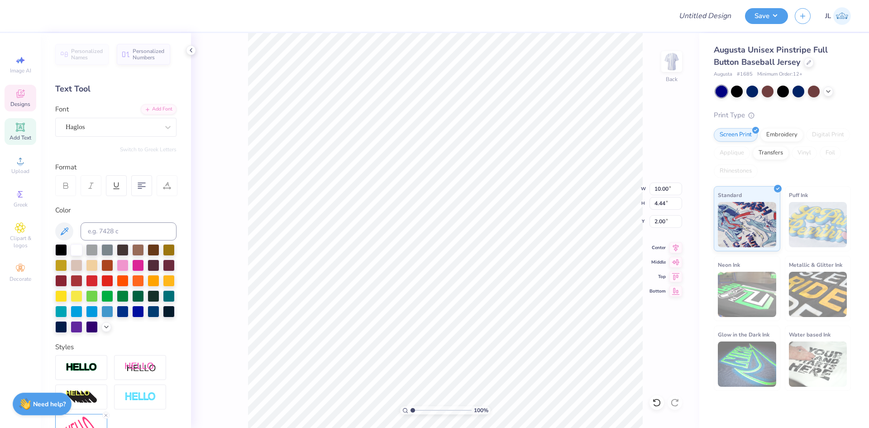
scroll to position [8, 1]
click at [149, 127] on div "Haglos" at bounding box center [112, 127] width 95 height 14
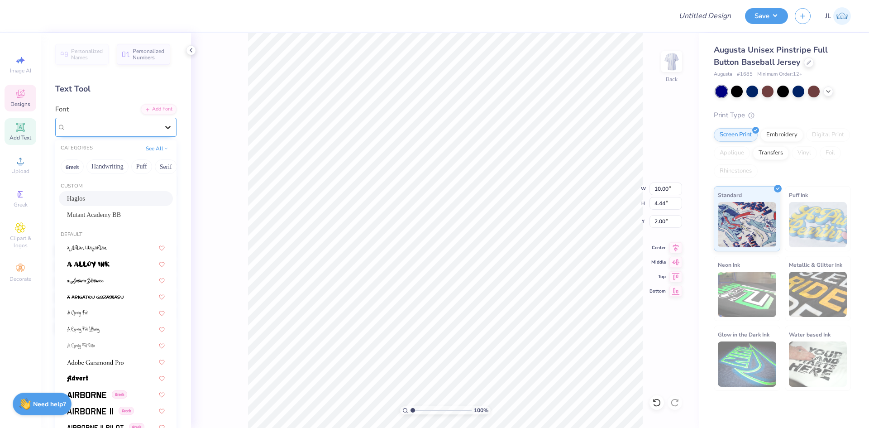
click at [160, 126] on div at bounding box center [168, 127] width 16 height 16
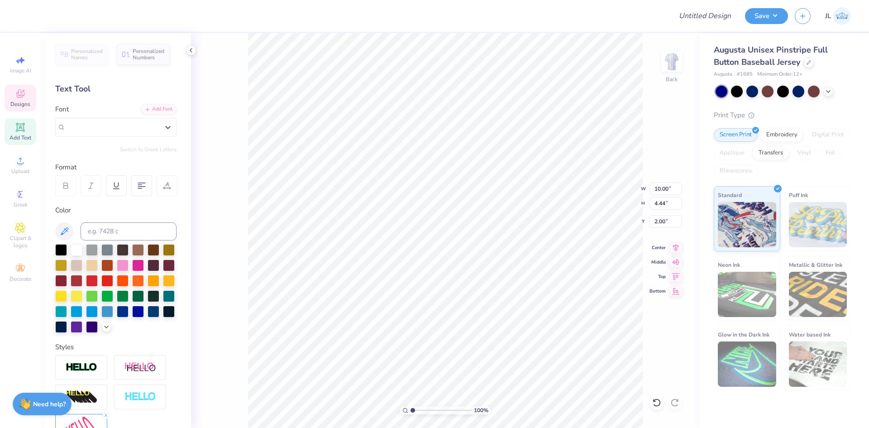
click at [224, 138] on div "100 % Back W 10.00 10.00 " H 4.44 4.44 " Y 2.00 2.00 " Center Middle Top Bottom" at bounding box center [445, 230] width 509 height 395
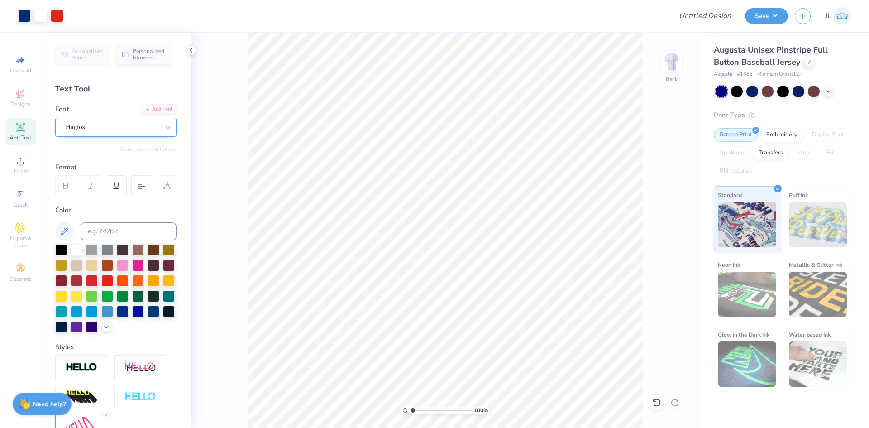
click at [79, 127] on div "Haglos" at bounding box center [112, 127] width 95 height 14
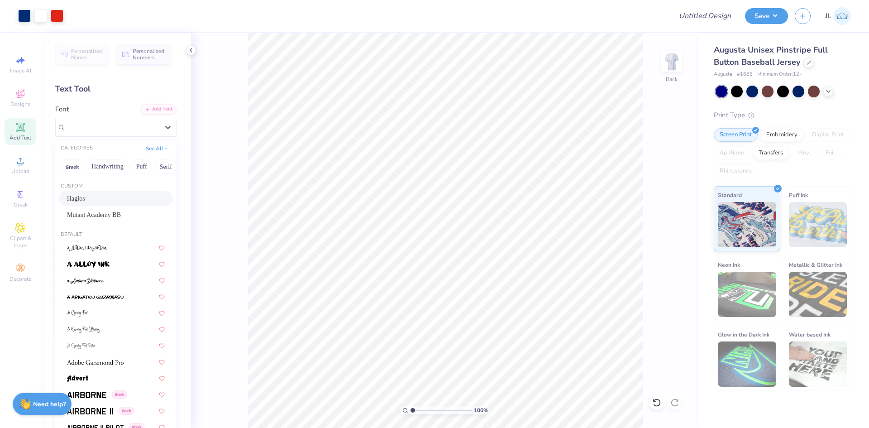
click at [105, 200] on div "Haglos" at bounding box center [116, 199] width 98 height 10
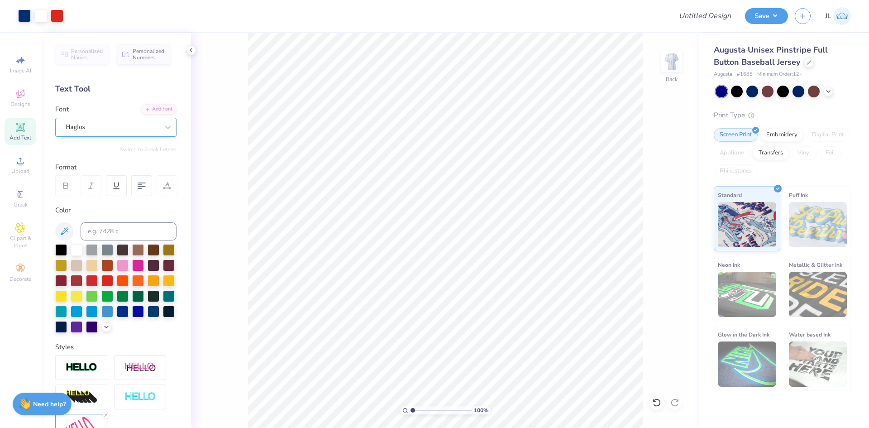
click at [115, 129] on div "Haglos" at bounding box center [112, 127] width 95 height 14
type input "haglos"
drag, startPoint x: 96, startPoint y: 129, endPoint x: 68, endPoint y: 126, distance: 28.3
click at [68, 126] on div "Haglos" at bounding box center [112, 127] width 95 height 14
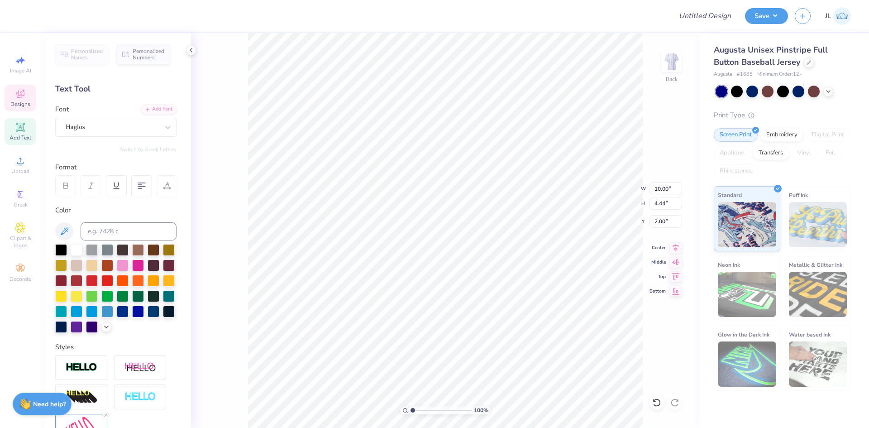
type textarea "S"
type textarea "Sigma"
type input "4.35"
type input "2.05"
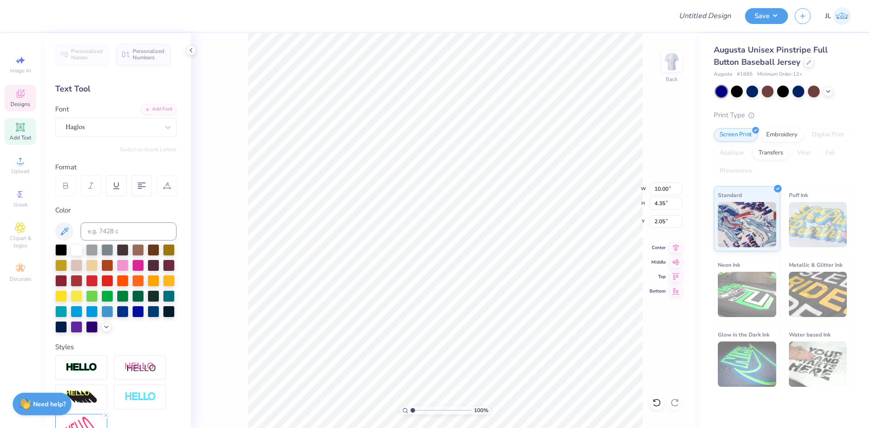
type textarea "Sigma delta Tau"
type input "10.05"
type input "4.84"
type input "1.80"
type input "10.00"
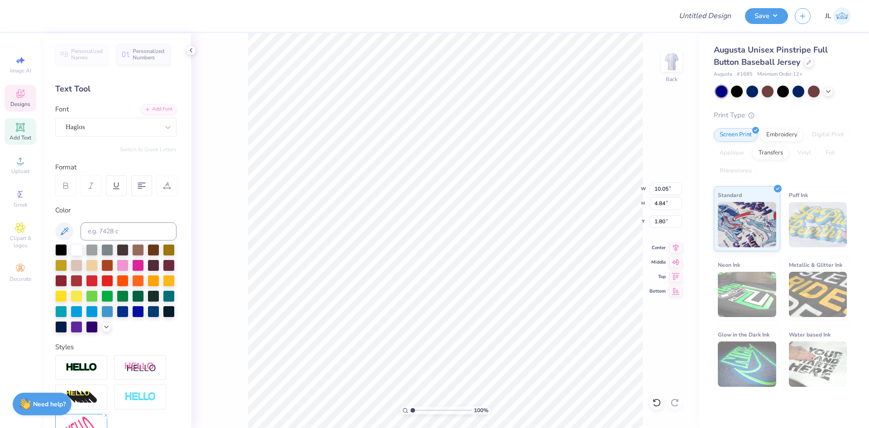
type input "4.35"
type input "2.05"
click at [471, 173] on li "Copy" at bounding box center [480, 170] width 71 height 18
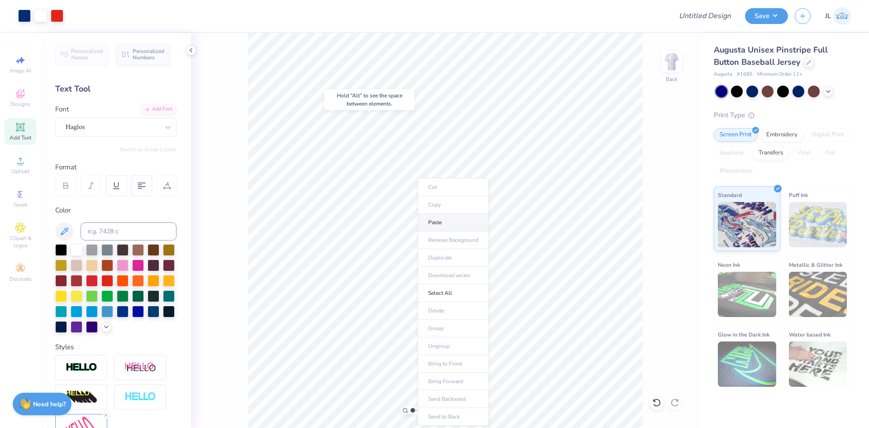
click at [453, 220] on li "Paste" at bounding box center [453, 223] width 71 height 18
type input "9.00"
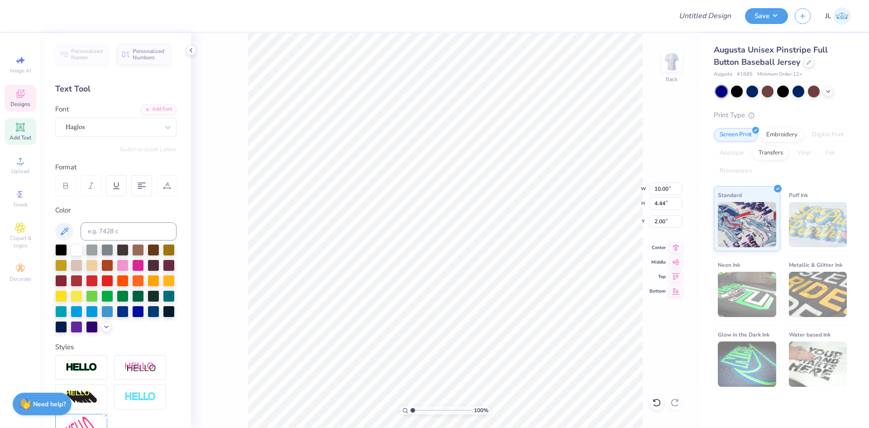
scroll to position [8, 1]
type textarea "Sigma"
type input "4.35"
type input "2.05"
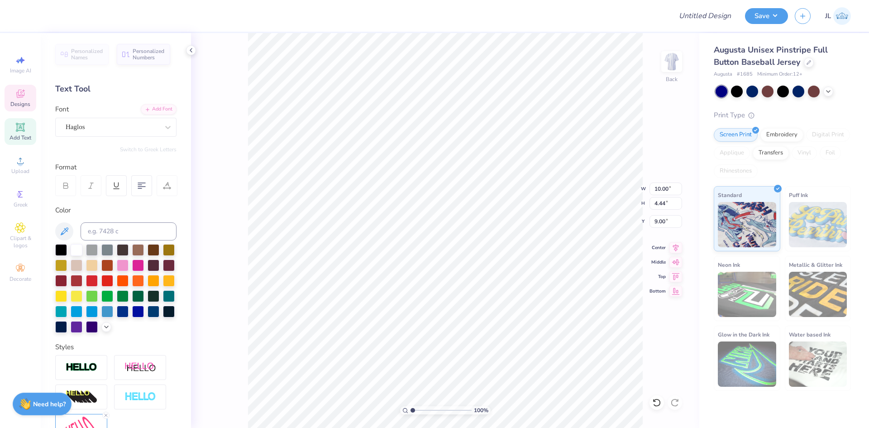
type textarea "Delta"
type input "2.63"
type input "5.48"
type input "2.56"
type input "3.83"
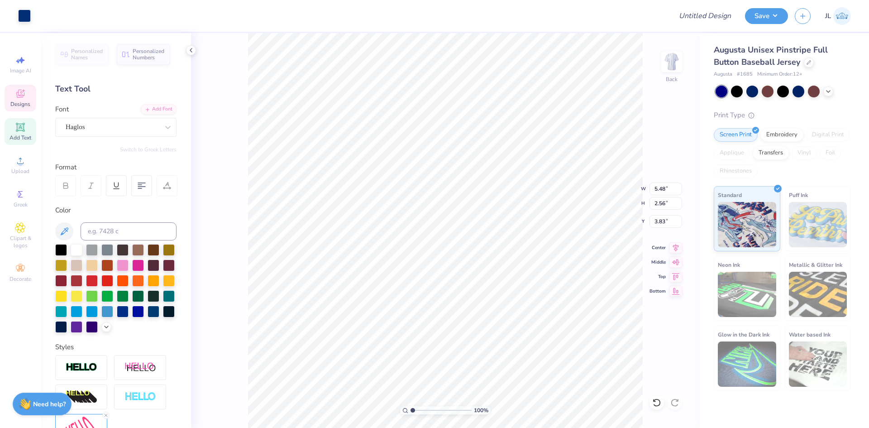
type input "5.48"
type input "2.56"
type input "3.41"
type input "7.15"
type input "3.34"
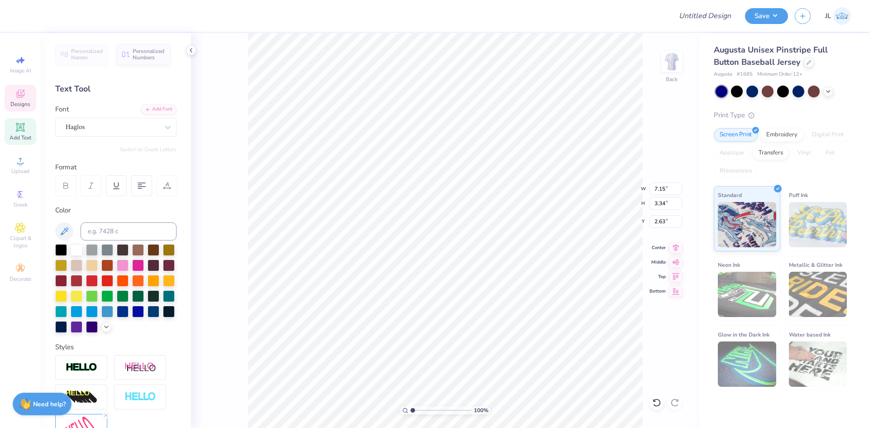
type input "3.00"
type input "5.48"
click at [460, 330] on li "Group" at bounding box center [458, 329] width 71 height 18
type input "11.15"
type input "3.16"
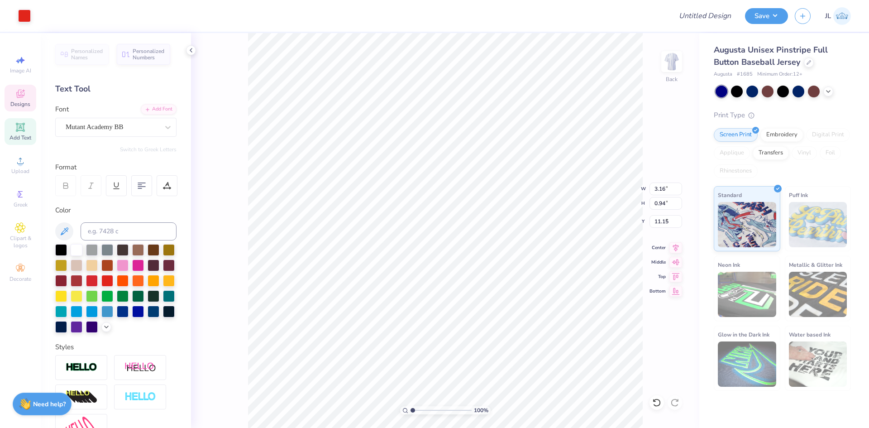
type input "0.94"
type input "9.71"
type input "7.06"
type input "11.44"
type input "7.15"
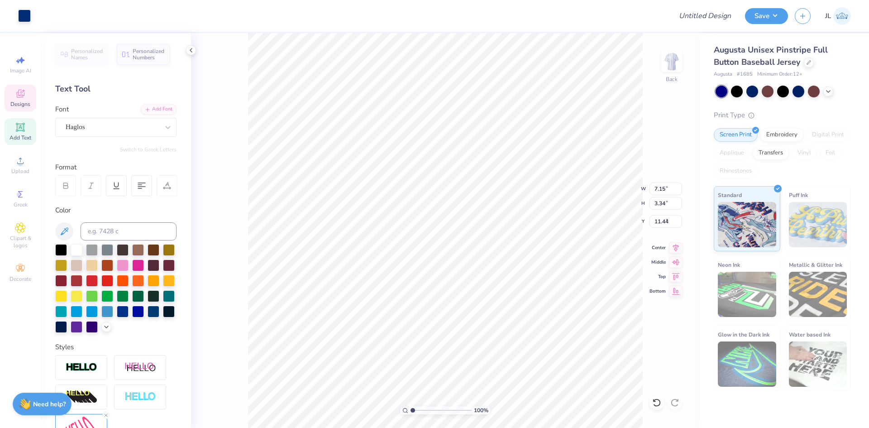
type input "3.34"
type input "3.54"
click at [479, 186] on li "Copy" at bounding box center [492, 186] width 71 height 18
click at [477, 221] on li "Paste" at bounding box center [492, 223] width 71 height 18
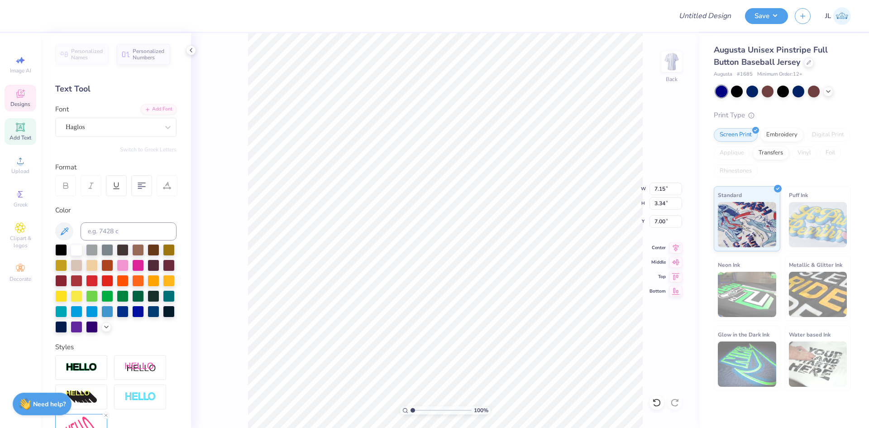
type textarea "Tau"
type input "7.14"
type input "3.36"
type input "5.78"
type input "8.86"
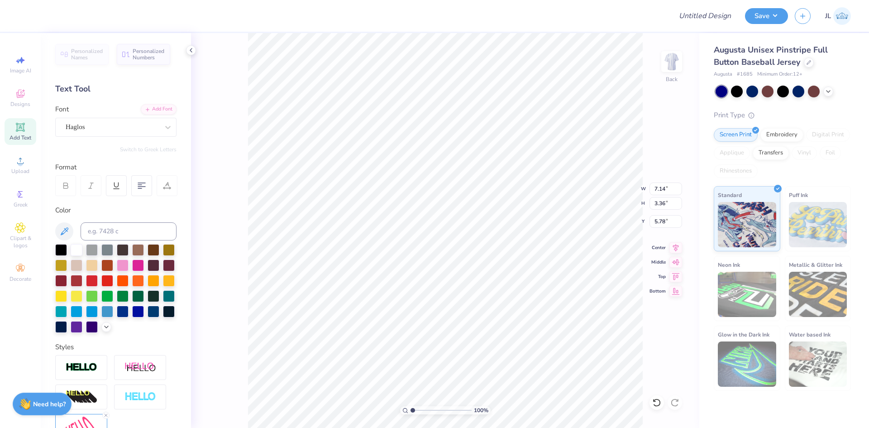
type input "5.59"
type input "3.54"
type input "8.12"
click at [482, 362] on li "Bring to Front" at bounding box center [470, 364] width 71 height 18
type input "9.42"
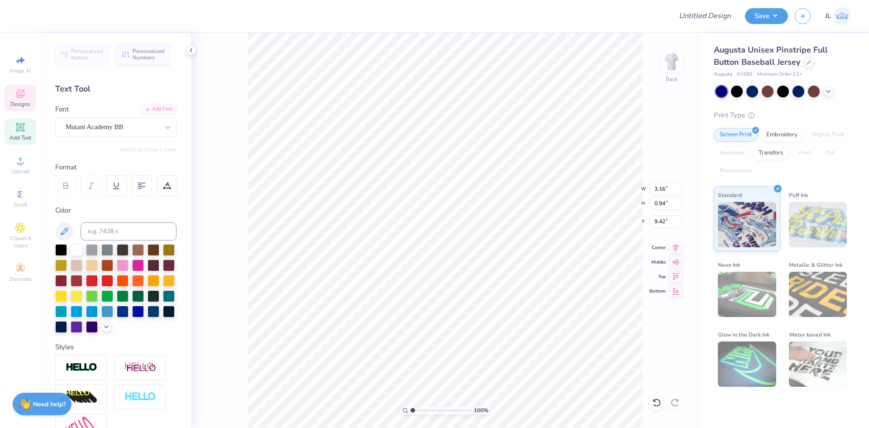
scroll to position [8, 1]
type textarea "DERBY"
type input "3.73"
type input "10.71"
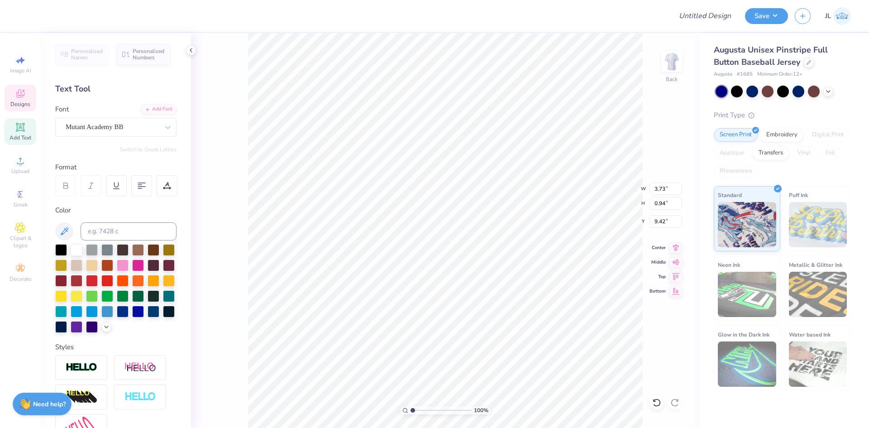
type input "2.24"
type input "3.02"
type input "7.69"
click at [655, 401] on icon at bounding box center [657, 402] width 9 height 9
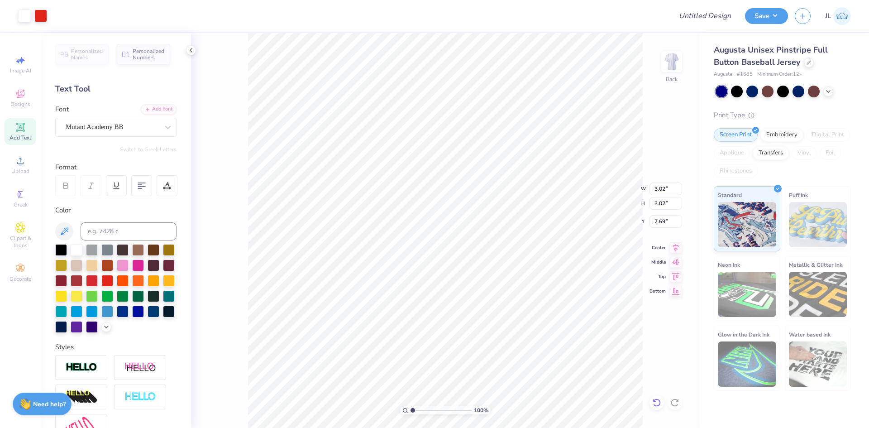
type input "2.60"
type input "8.12"
click at [656, 401] on icon at bounding box center [657, 402] width 9 height 9
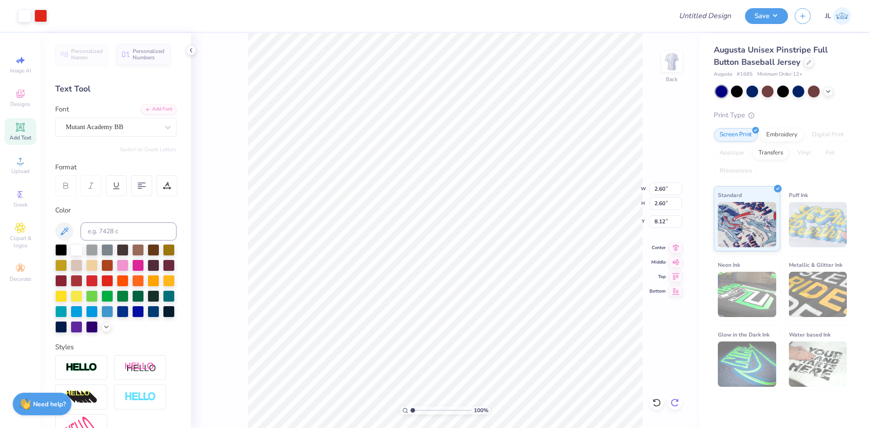
click at [671, 401] on icon at bounding box center [675, 402] width 9 height 9
click at [677, 403] on icon at bounding box center [675, 402] width 9 height 9
click at [678, 403] on icon at bounding box center [675, 402] width 9 height 9
type input "3.02"
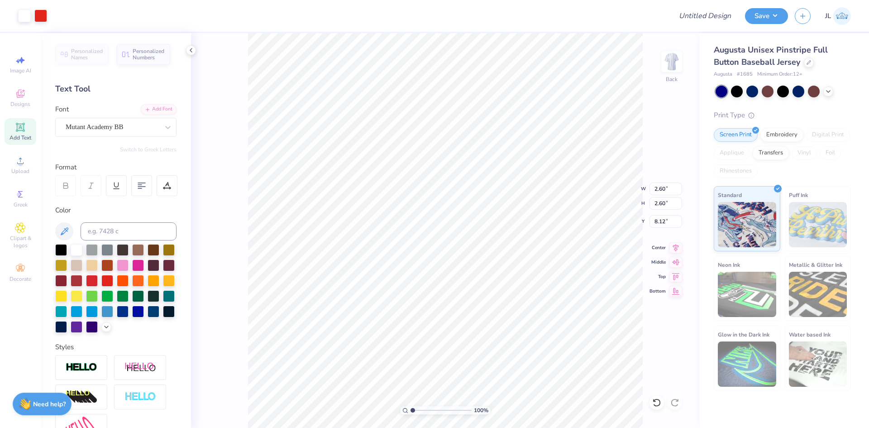
type input "7.69"
click at [655, 403] on icon at bounding box center [657, 402] width 9 height 9
type input "2.60"
type input "8.12"
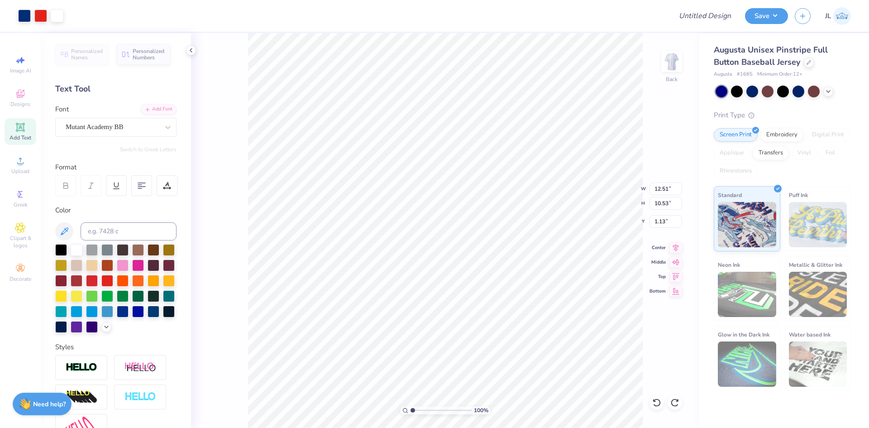
type input "1.64"
click at [660, 188] on input "12.51" at bounding box center [666, 189] width 33 height 13
type input "10.00"
type input "8.41"
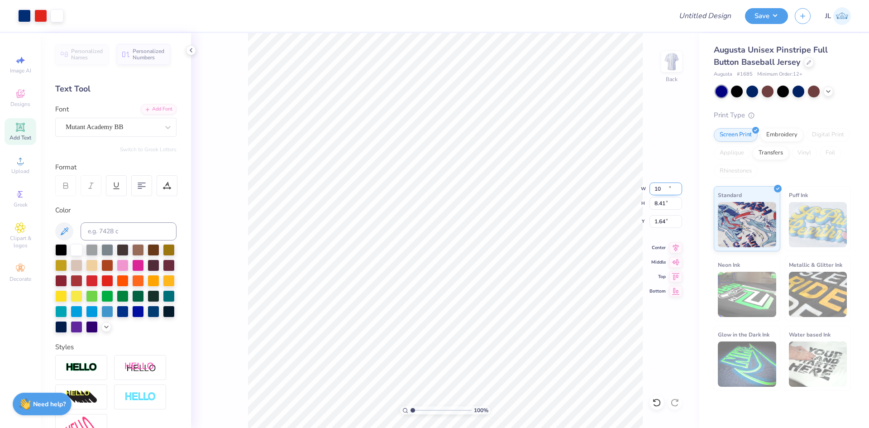
type input "2.69"
click at [661, 191] on input "10.00" at bounding box center [666, 189] width 33 height 13
type input "9.00"
type input "7.57"
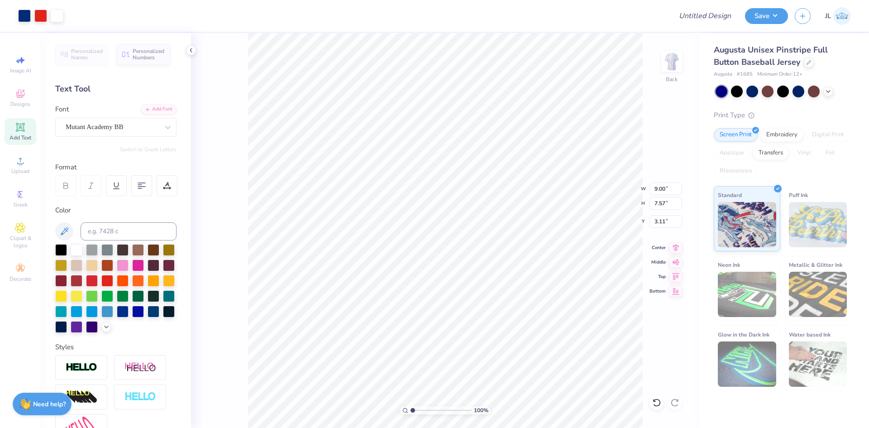
type input "3.00"
click at [675, 250] on icon at bounding box center [676, 246] width 13 height 11
type input "7.55"
type input "5.14"
type input "2.40"
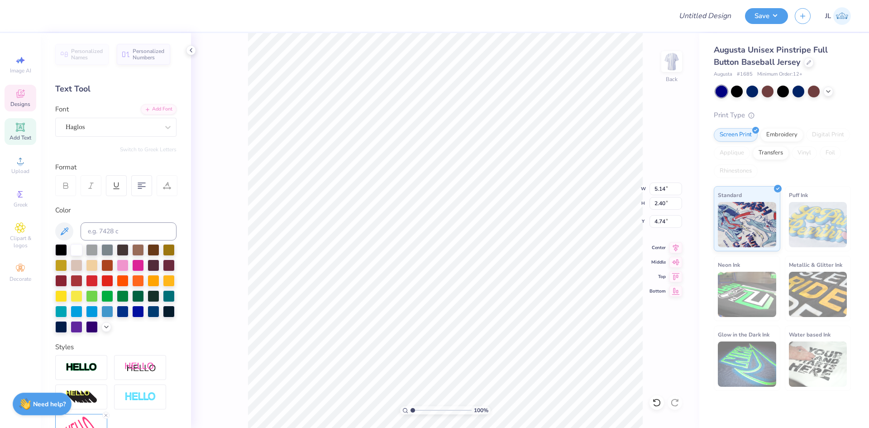
type input "4.56"
type input "7.19"
type input "3.12"
type input "3.00"
type input "8.61"
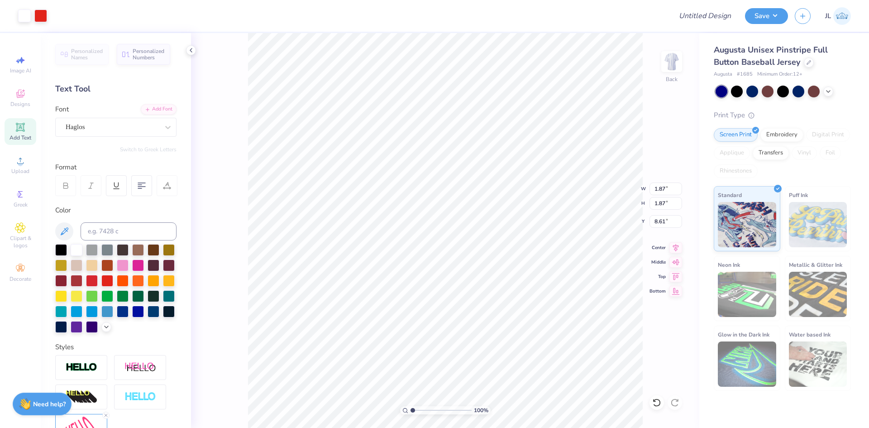
type input "1.87"
type input "7.82"
type input "8.54"
type input "1.87"
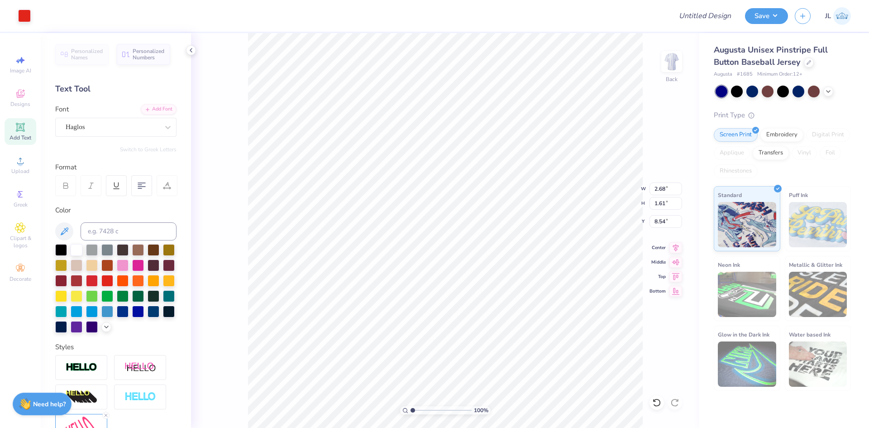
type input "1.87"
type input "8.28"
type input "7.82"
click at [659, 192] on input "9.06" at bounding box center [666, 189] width 33 height 13
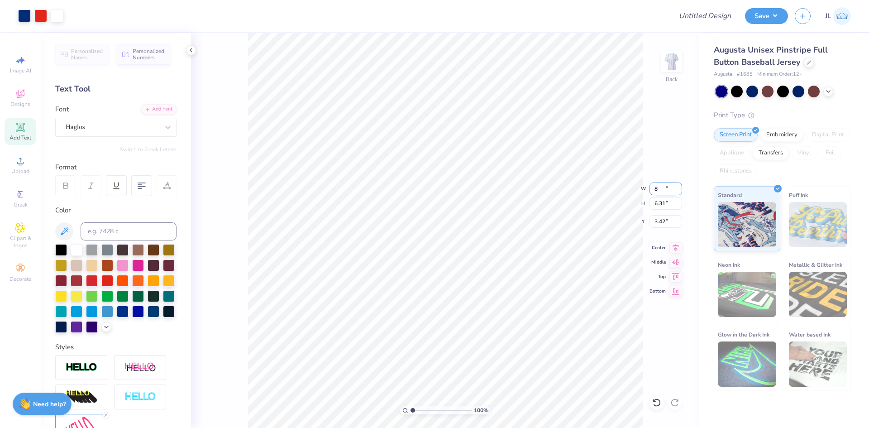
type input "8.00"
type input "6.31"
click at [673, 246] on icon at bounding box center [676, 246] width 13 height 11
click at [659, 221] on input "3.42" at bounding box center [666, 221] width 33 height 13
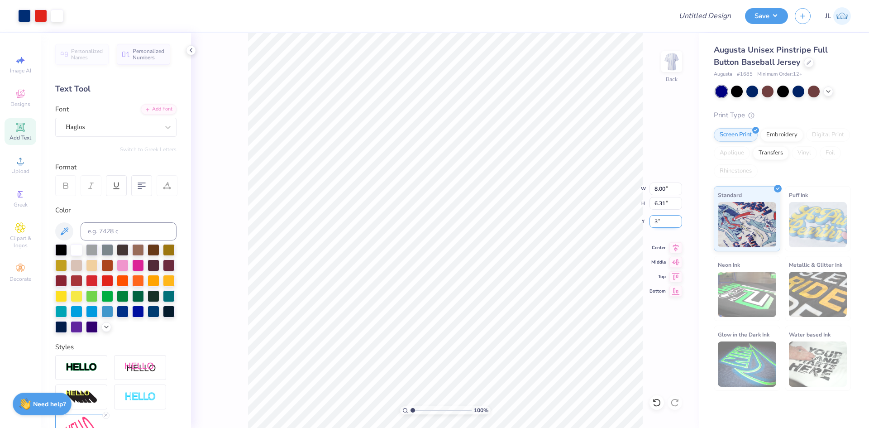
type input "3.00"
click at [662, 207] on input "6.31" at bounding box center [666, 203] width 33 height 13
type input "6.35"
type input "8.05"
type input "2.98"
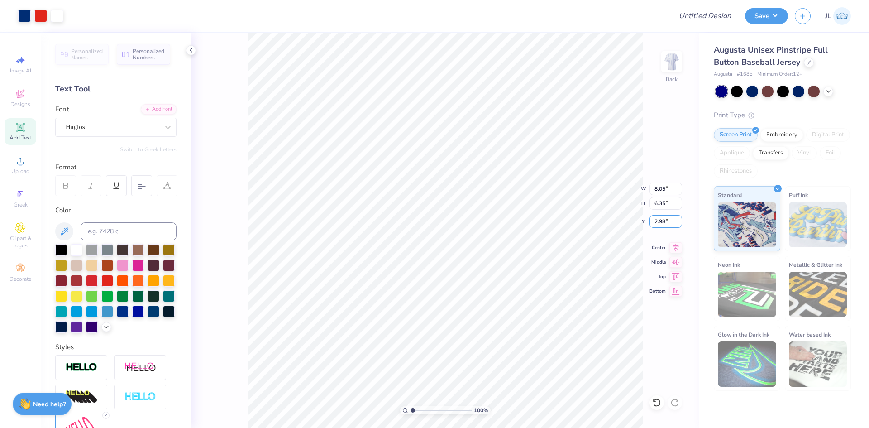
click at [641, 221] on div "100 % Back W 8.05 8.05 " H 6.35 6.35 " Y 2.98 2.98 " Center Middle Top Bottom" at bounding box center [445, 230] width 509 height 395
click at [662, 223] on input "2.98" at bounding box center [666, 221] width 33 height 13
type input "3.00"
click at [673, 246] on icon at bounding box center [676, 246] width 13 height 11
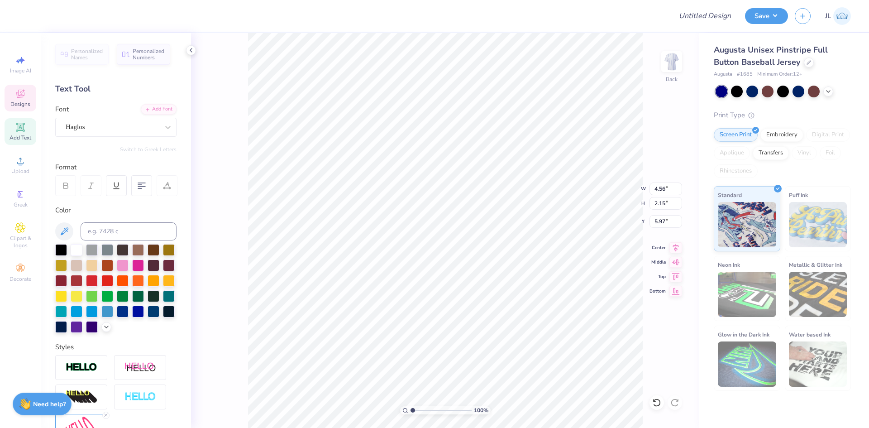
type input "4.57"
type input "2.13"
type input "4.39"
type input "4.84"
type input "2.26"
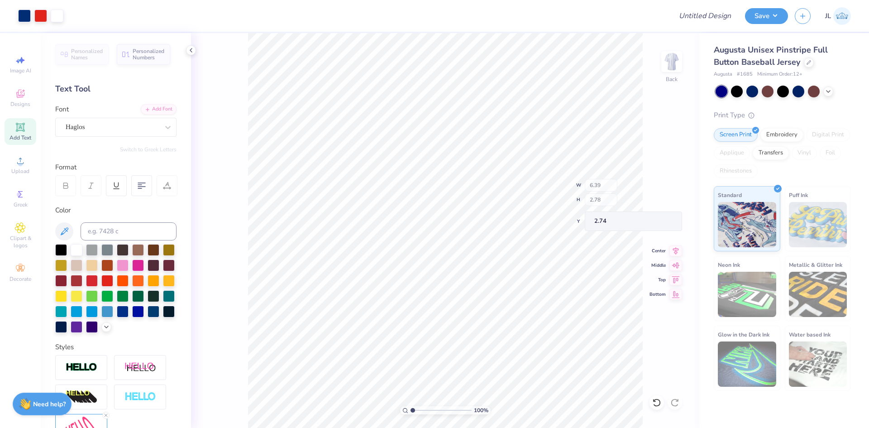
type input "2.74"
type input "6.39"
type input "2.78"
type input "2.74"
drag, startPoint x: 666, startPoint y: 189, endPoint x: 645, endPoint y: 188, distance: 20.9
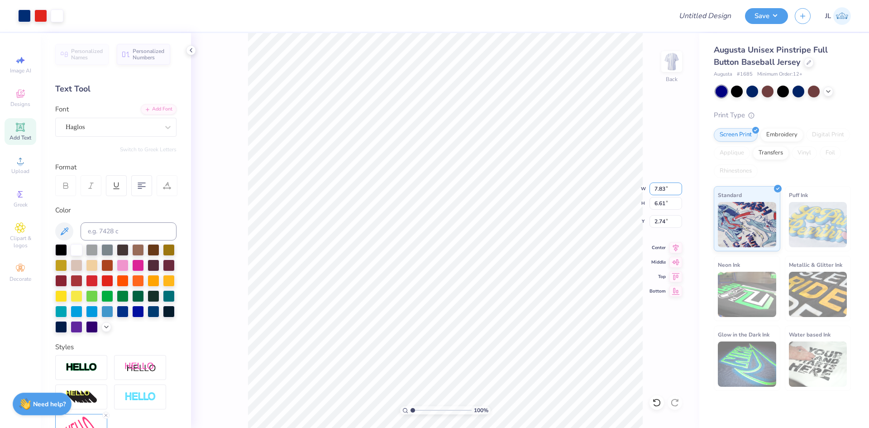
click at [645, 188] on div "100 % Back W 7.83 7.83 " H 6.61 6.61 " Y 2.74 2.74 " Center Middle Top Bottom" at bounding box center [445, 230] width 509 height 395
click at [654, 191] on input "7.83" at bounding box center [666, 189] width 33 height 13
type input "8.00"
type input "6.75"
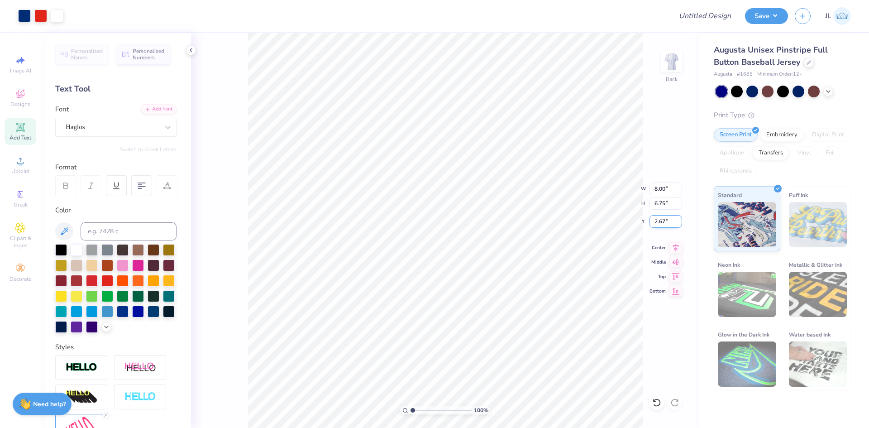
click at [658, 221] on input "2.67" at bounding box center [666, 221] width 33 height 13
type input "3.00"
click at [771, 156] on div "Transfers" at bounding box center [771, 152] width 36 height 14
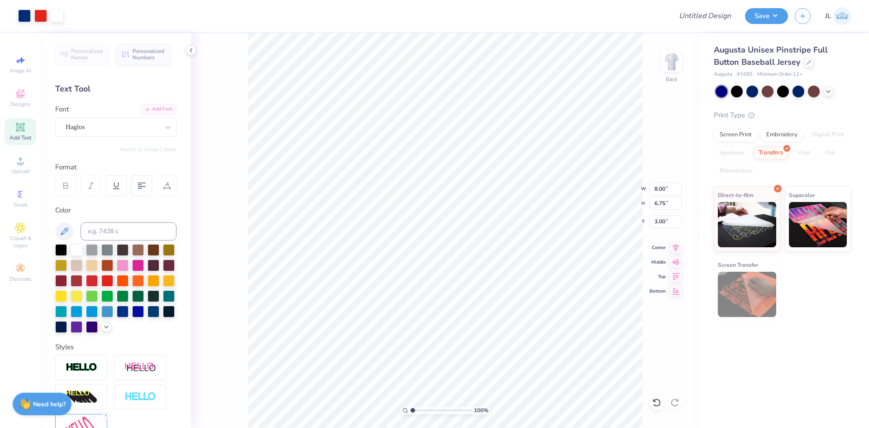
click at [739, 142] on div "Screen Print Embroidery Digital Print Applique Transfers Vinyl Foil Rhinestones" at bounding box center [782, 153] width 137 height 50
click at [740, 137] on div "Screen Print" at bounding box center [736, 134] width 44 height 14
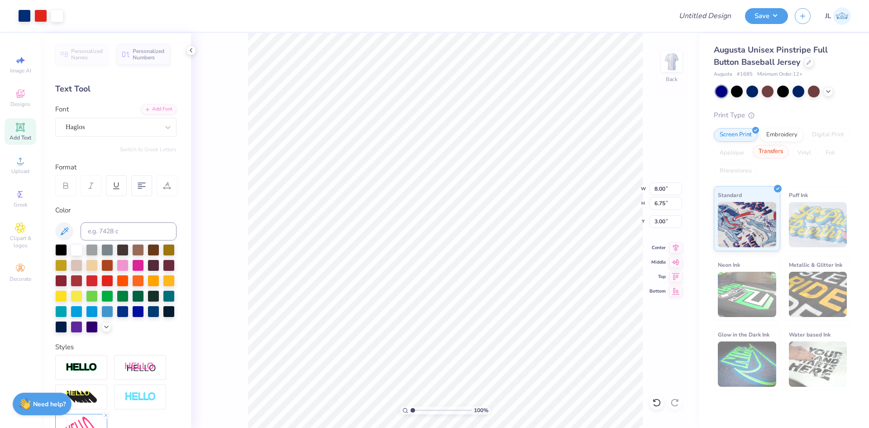
click at [769, 155] on div "Transfers" at bounding box center [771, 152] width 36 height 14
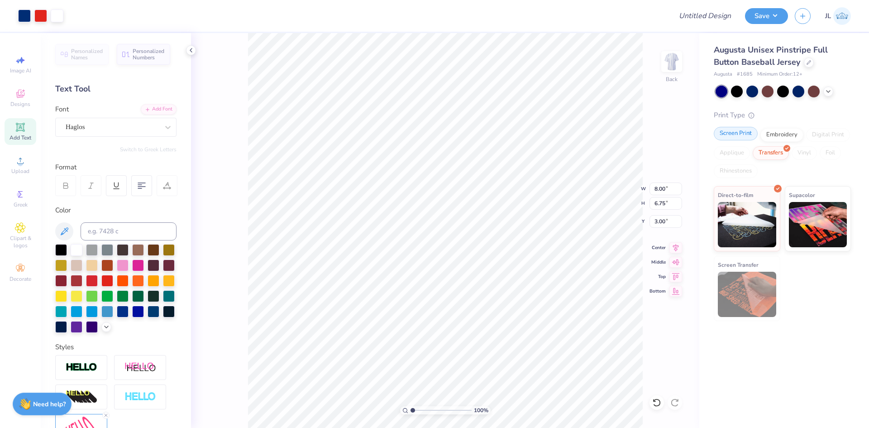
click at [738, 132] on div "Screen Print" at bounding box center [736, 134] width 44 height 14
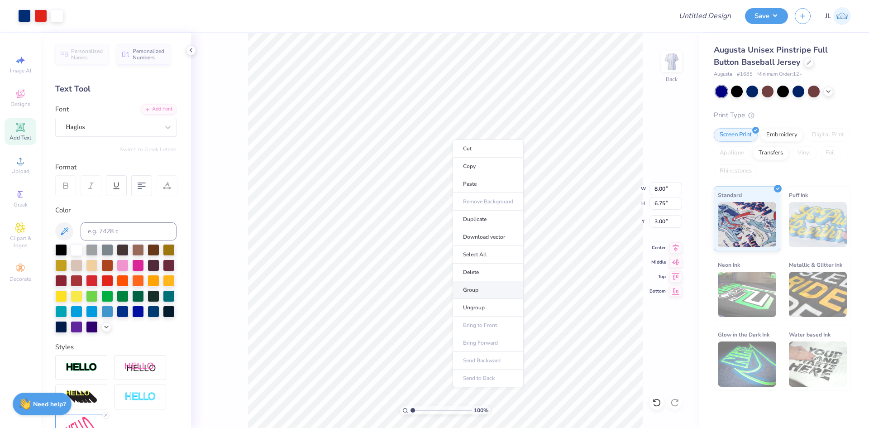
click at [497, 286] on li "Group" at bounding box center [488, 290] width 71 height 18
click at [475, 196] on li "Copy" at bounding box center [485, 196] width 71 height 18
click at [672, 65] on img at bounding box center [672, 61] width 36 height 36
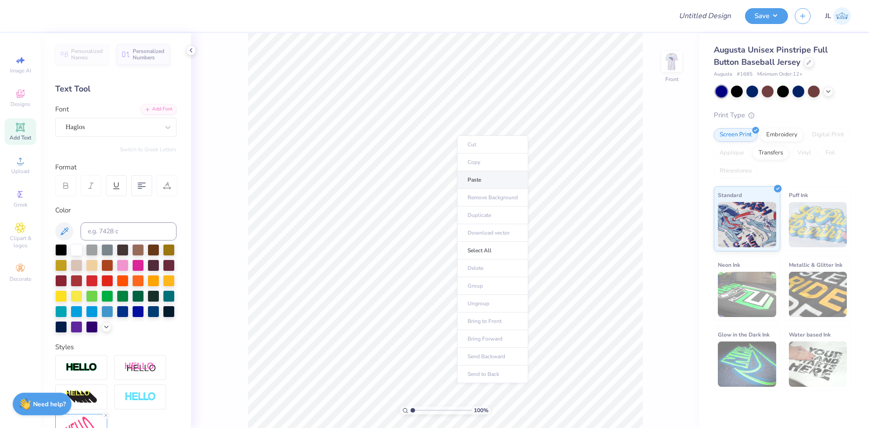
click at [482, 178] on li "Paste" at bounding box center [492, 180] width 71 height 18
click at [659, 221] on input "2.72" at bounding box center [666, 221] width 33 height 13
type input "3.00"
click at [658, 190] on input "7.99" at bounding box center [666, 189] width 33 height 13
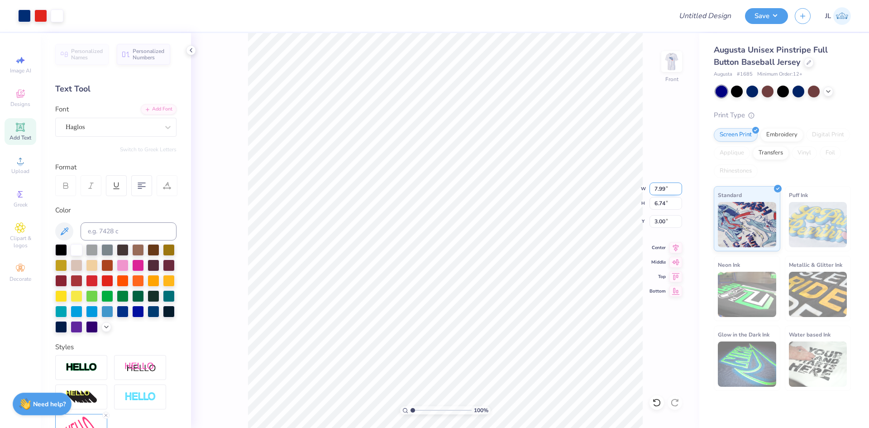
click at [658, 190] on input "7.99" at bounding box center [666, 189] width 33 height 13
type input "10.00"
type input "8.44"
type input "2.15"
click at [675, 252] on div "100 % Front W 10.00 10.00 " H 8.44 8.44 " Y 2.15 2.15 " Center Middle Top Bottom" at bounding box center [445, 230] width 509 height 395
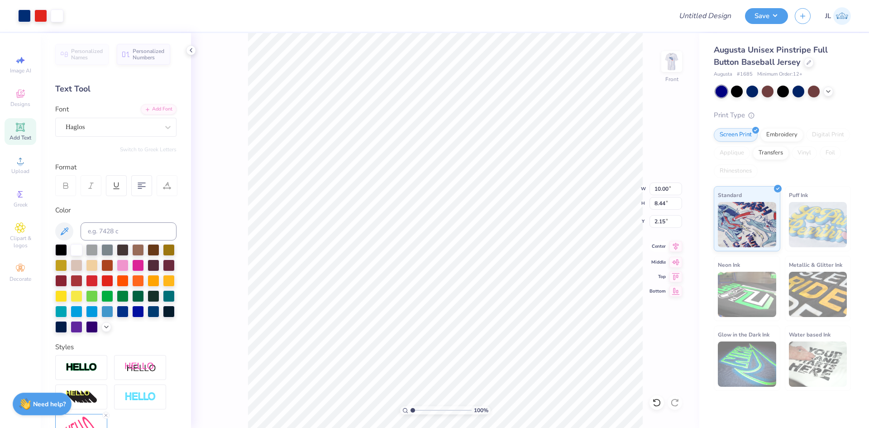
click at [674, 250] on icon at bounding box center [676, 246] width 13 height 11
click at [676, 245] on icon at bounding box center [676, 246] width 6 height 8
click at [677, 245] on icon at bounding box center [676, 246] width 13 height 11
click at [660, 224] on input "2.15" at bounding box center [666, 221] width 33 height 13
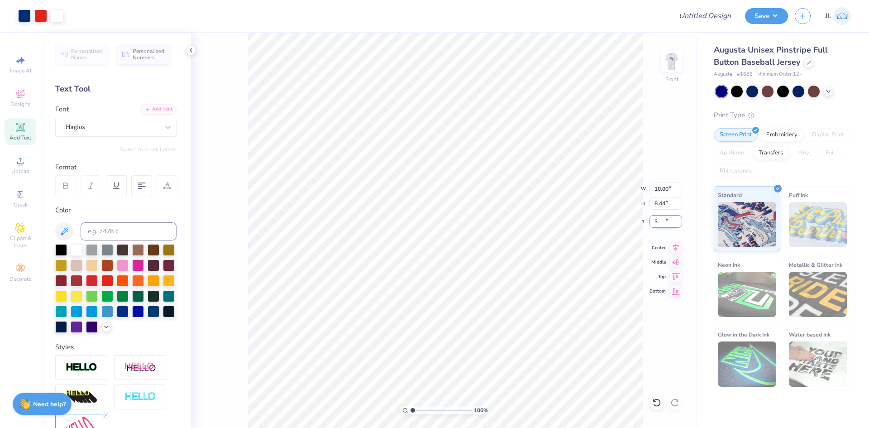
type input "3.00"
click at [662, 191] on input "10.00" at bounding box center [666, 189] width 33 height 13
type input "11.00"
type input "9.29"
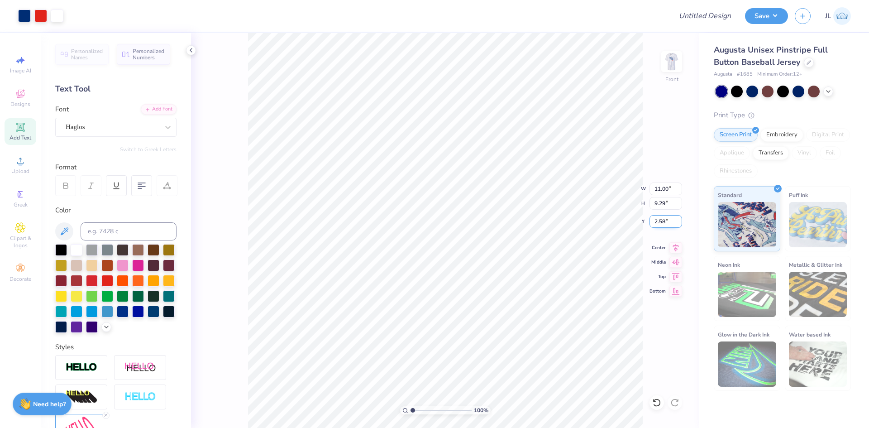
click at [661, 225] on input "2.58" at bounding box center [666, 221] width 33 height 13
type input "3.00"
click at [417, 14] on div at bounding box center [367, 16] width 595 height 32
click at [668, 63] on img at bounding box center [672, 61] width 36 height 36
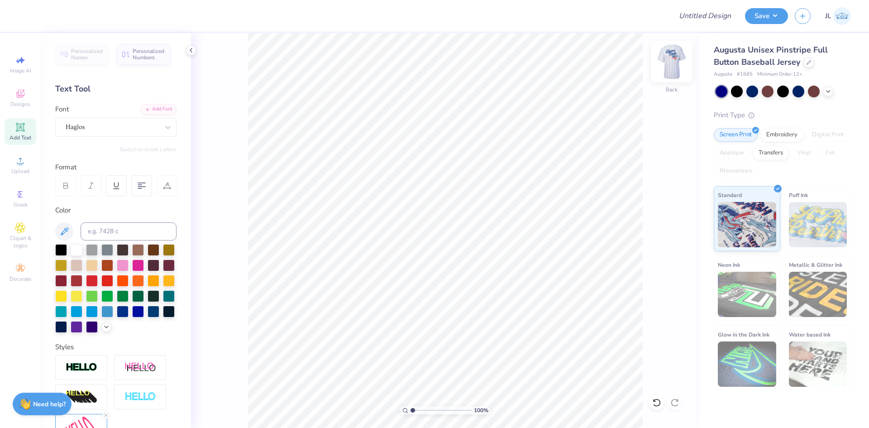
click at [673, 64] on img at bounding box center [672, 61] width 36 height 36
